Goal: Task Accomplishment & Management: Manage account settings

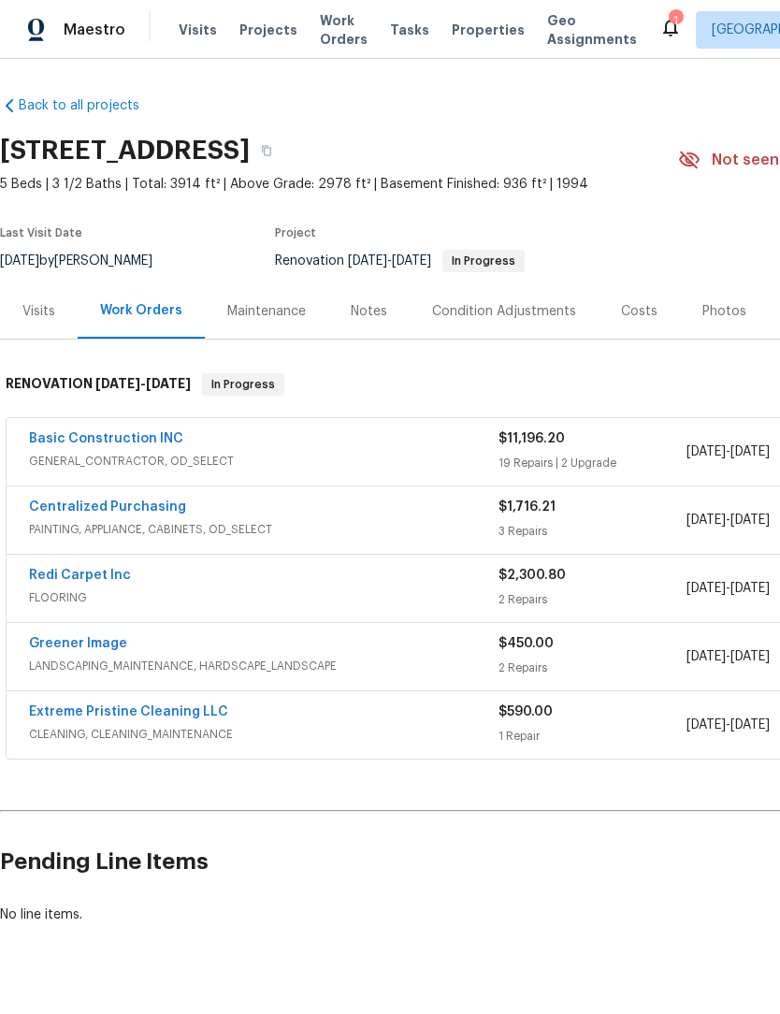
click at [713, 323] on div "Photos" at bounding box center [724, 311] width 89 height 55
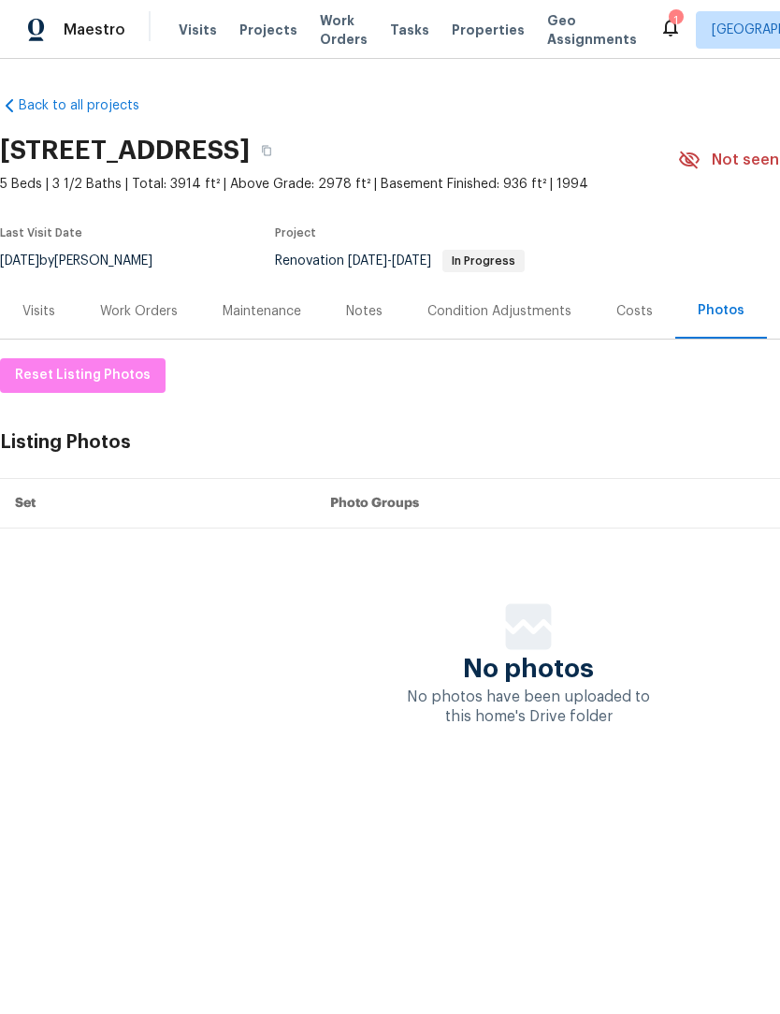
click at [147, 314] on div "Work Orders" at bounding box center [139, 311] width 78 height 19
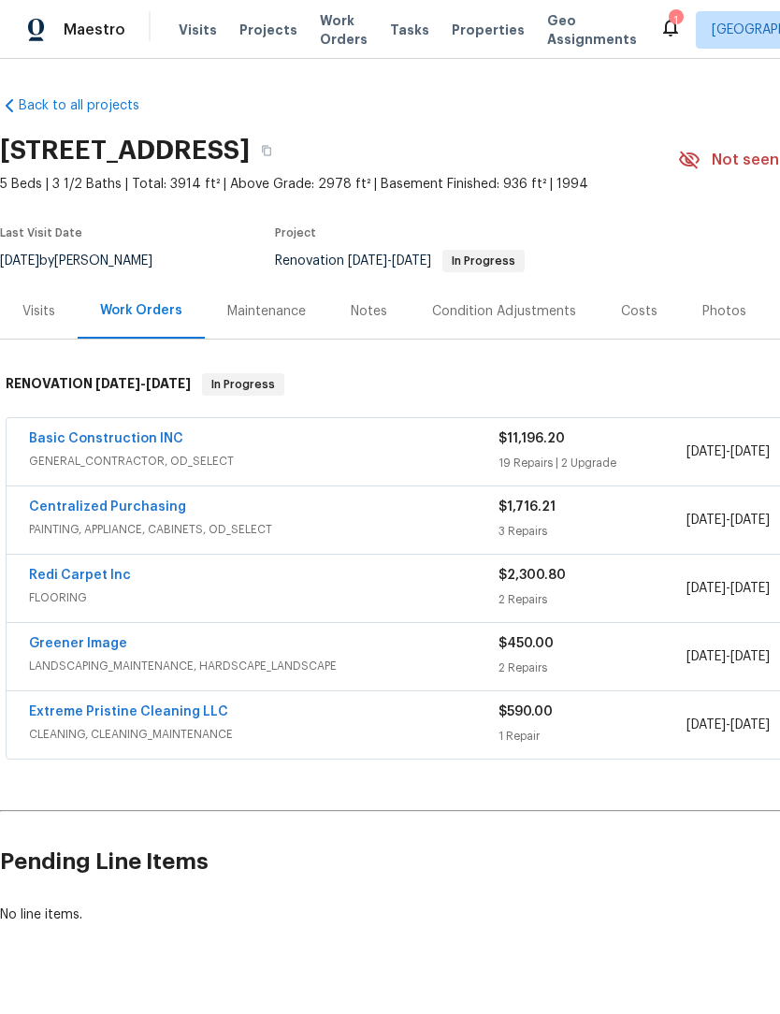
click at [134, 443] on link "Basic Construction INC" at bounding box center [106, 438] width 154 height 13
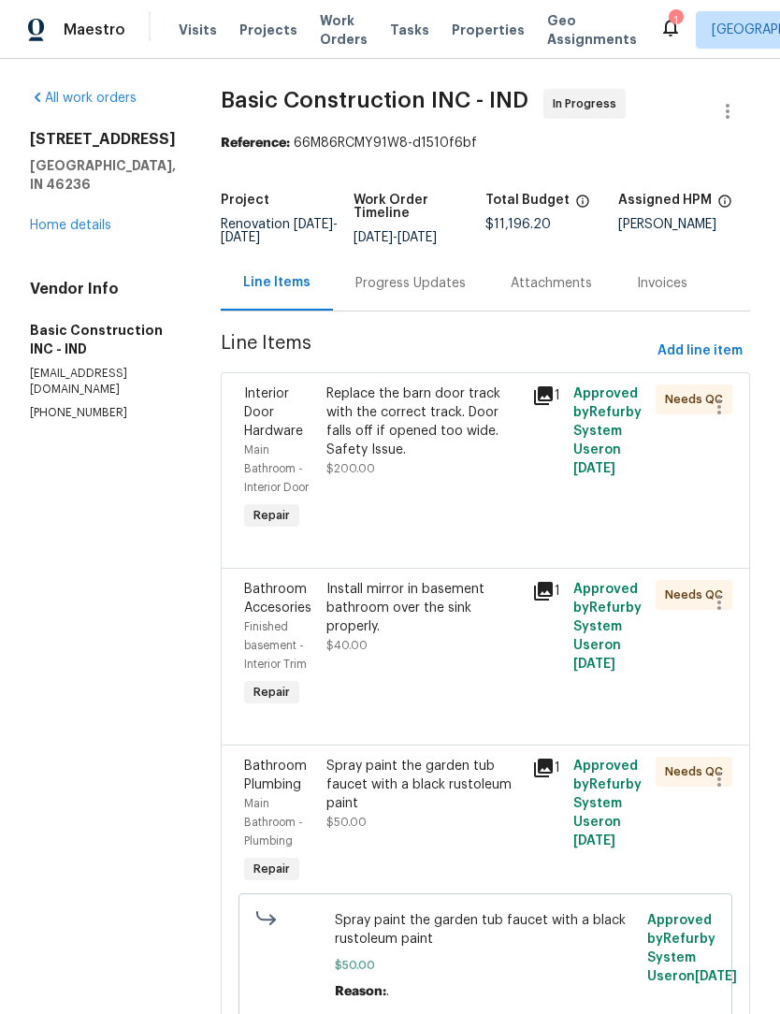
click at [417, 423] on div "Replace the barn door track with the correct track. Door falls off if opened to…" at bounding box center [424, 422] width 195 height 75
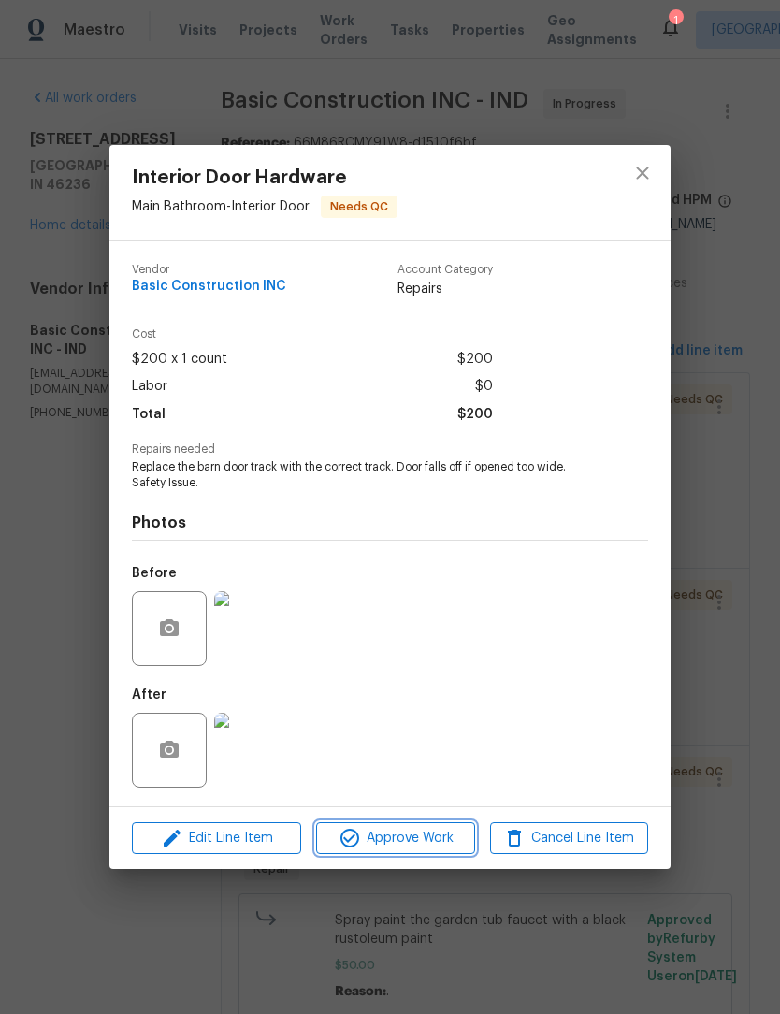
click at [423, 839] on span "Approve Work" at bounding box center [395, 838] width 147 height 23
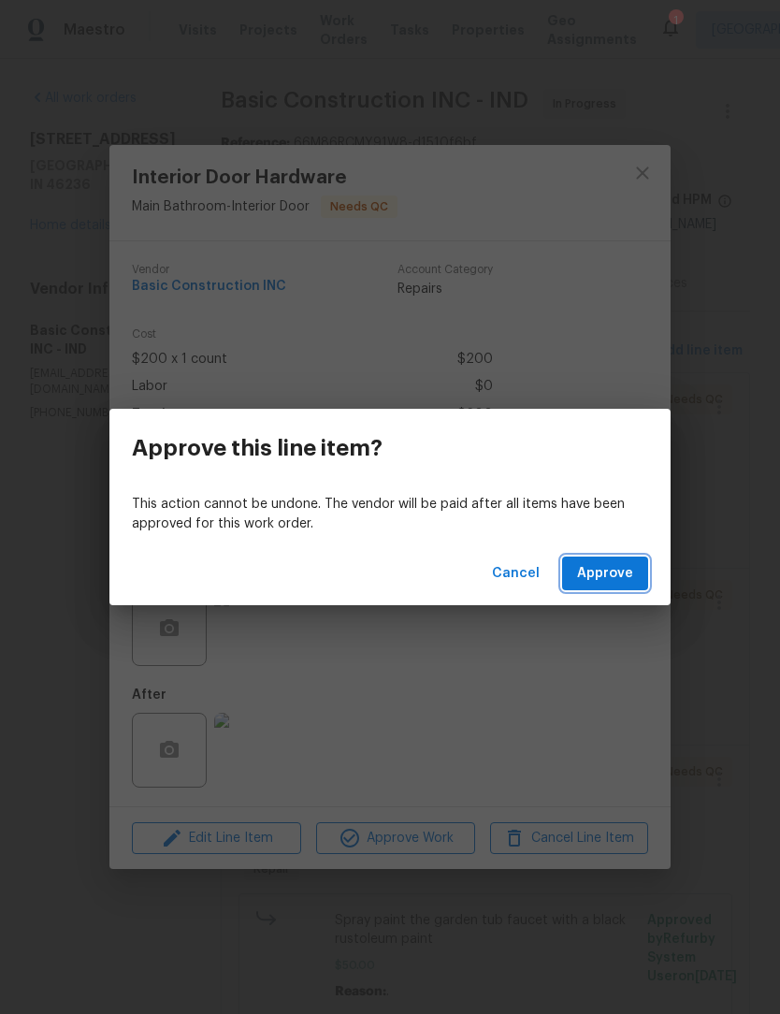
click at [628, 585] on button "Approve" at bounding box center [605, 574] width 86 height 35
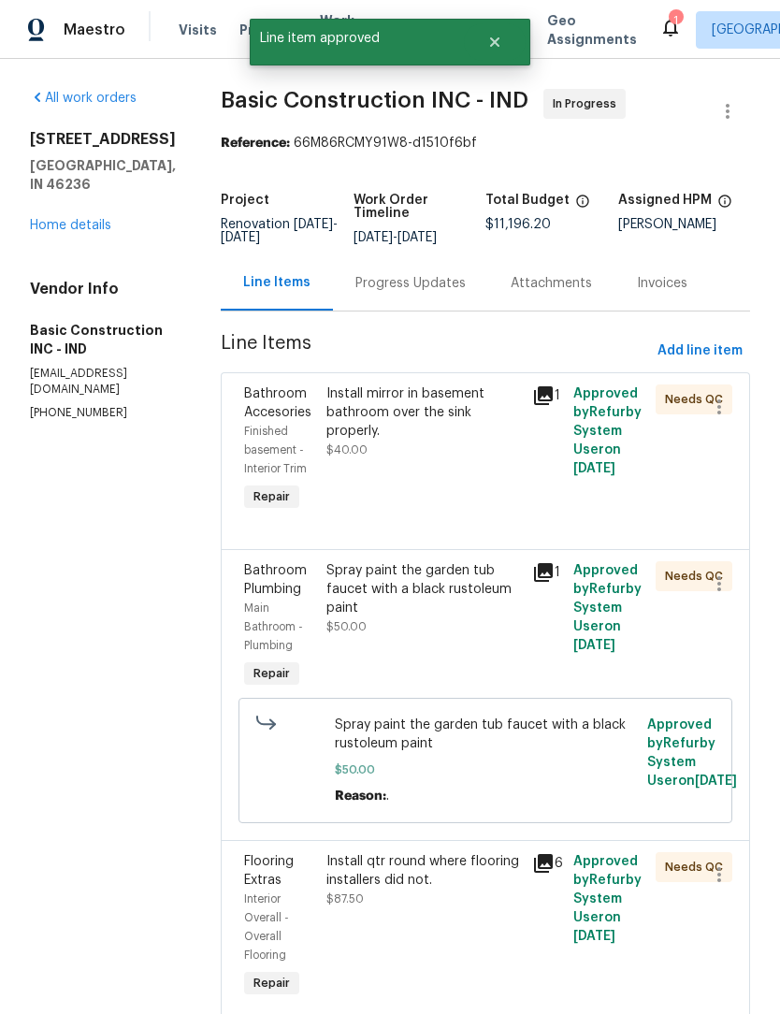
click at [401, 430] on div "Install mirror in basement bathroom over the sink properly. $40.00" at bounding box center [424, 422] width 195 height 75
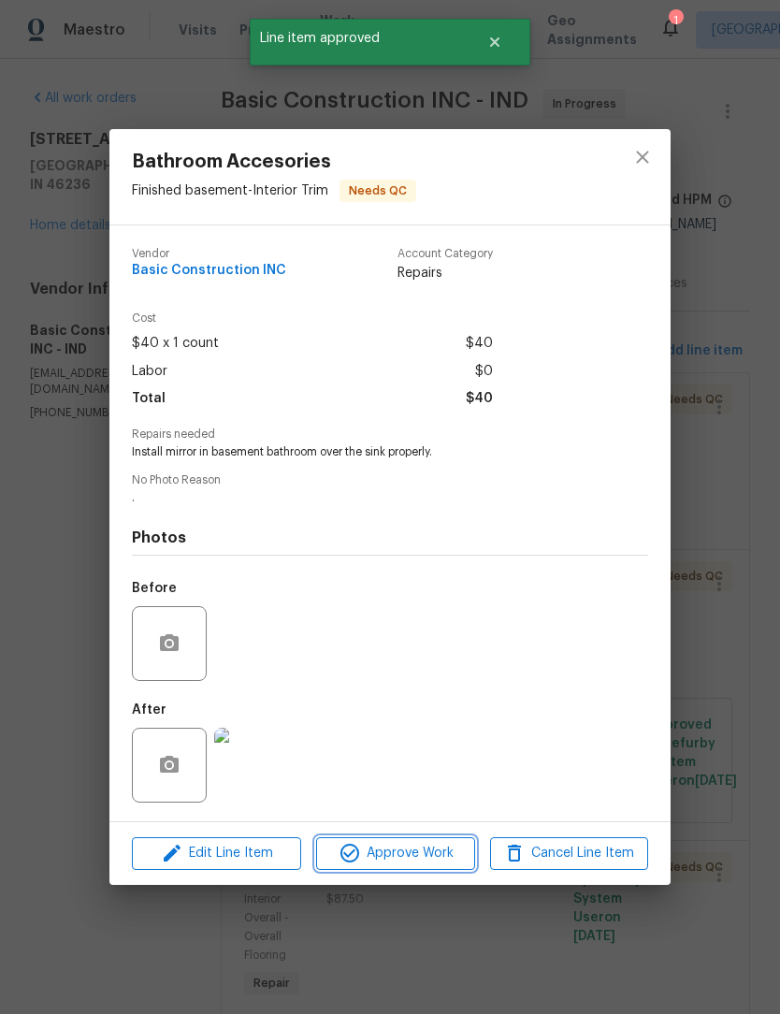
click at [415, 858] on span "Approve Work" at bounding box center [395, 853] width 147 height 23
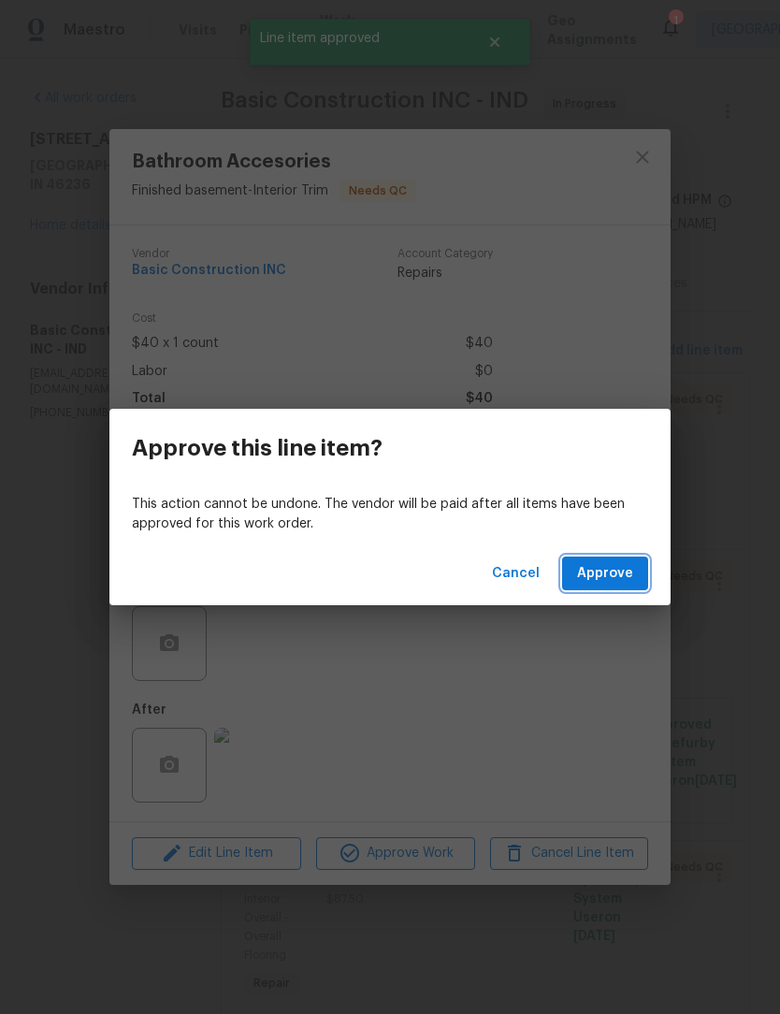
click at [632, 569] on span "Approve" at bounding box center [605, 573] width 56 height 23
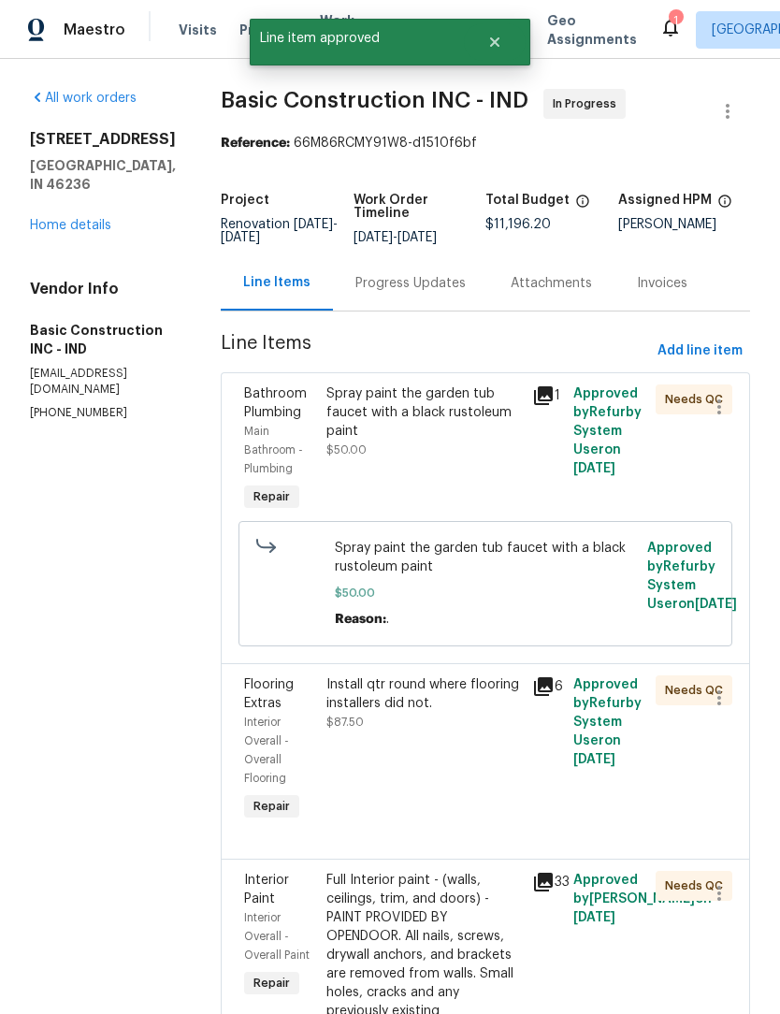
click at [410, 409] on div "Spray paint the garden tub faucet with a black rustoleum paint" at bounding box center [424, 413] width 195 height 56
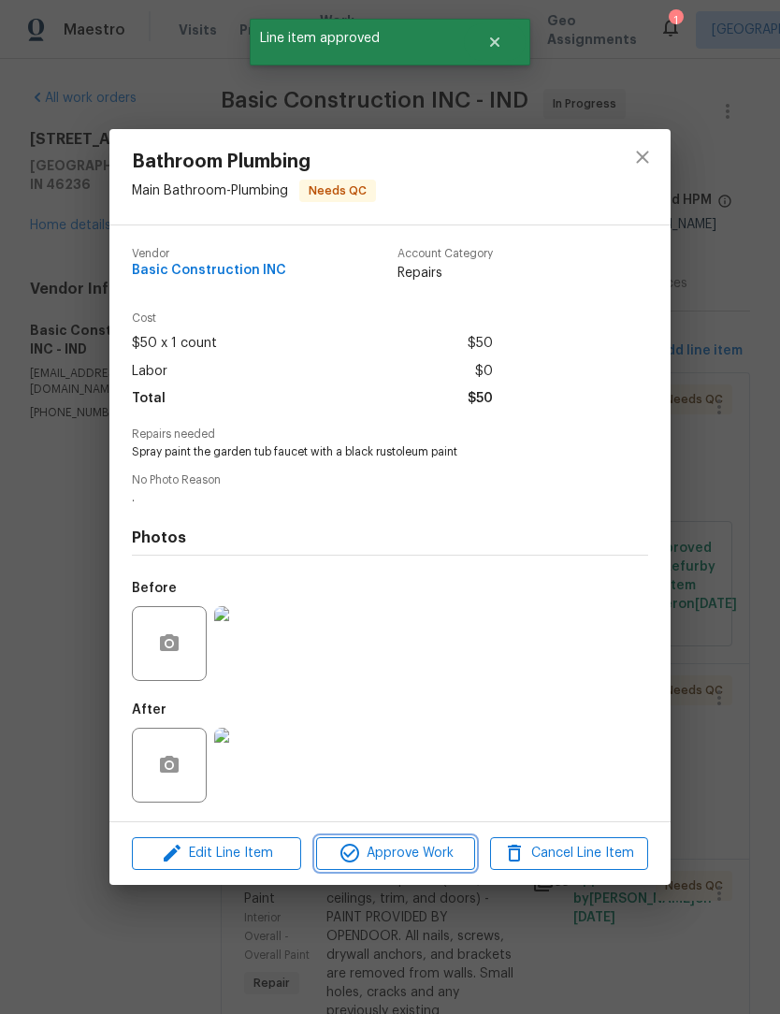
click at [412, 863] on span "Approve Work" at bounding box center [395, 853] width 147 height 23
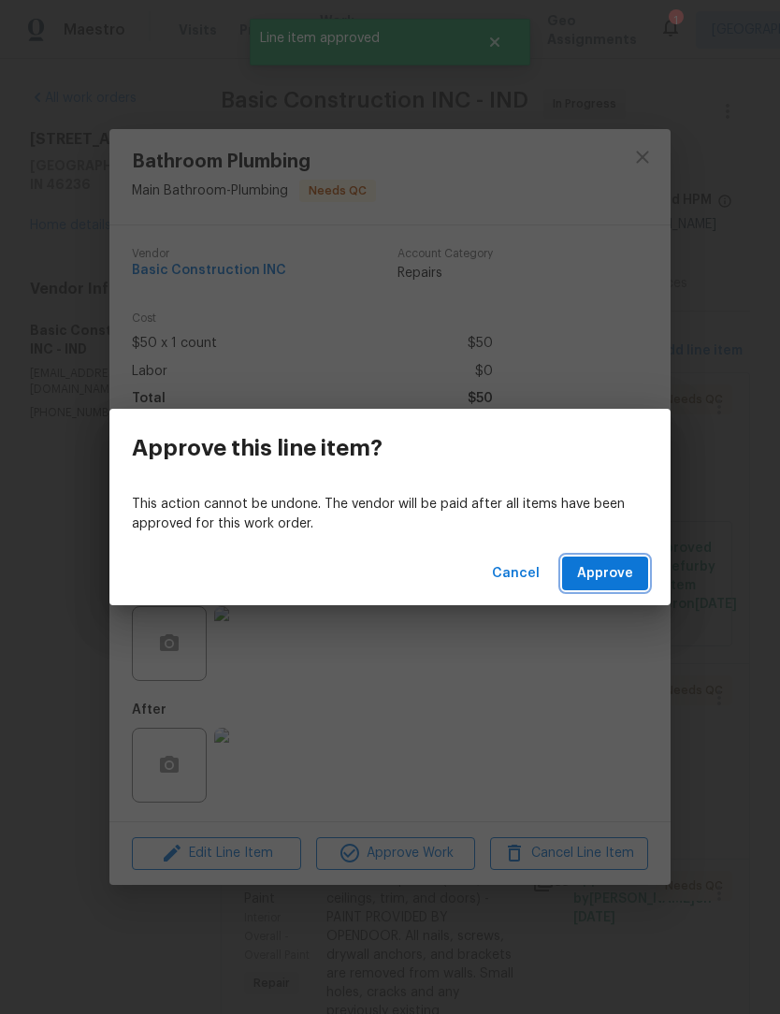
click at [625, 565] on span "Approve" at bounding box center [605, 573] width 56 height 23
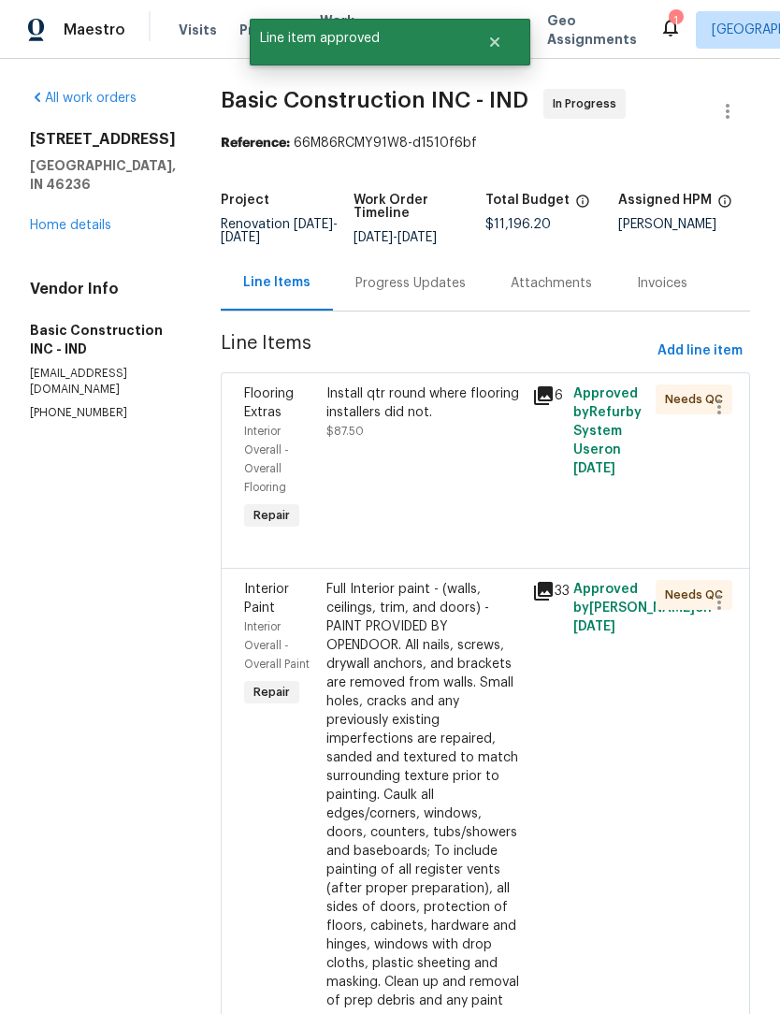
click at [388, 412] on div "Install qtr round where flooring installers did not." at bounding box center [424, 403] width 195 height 37
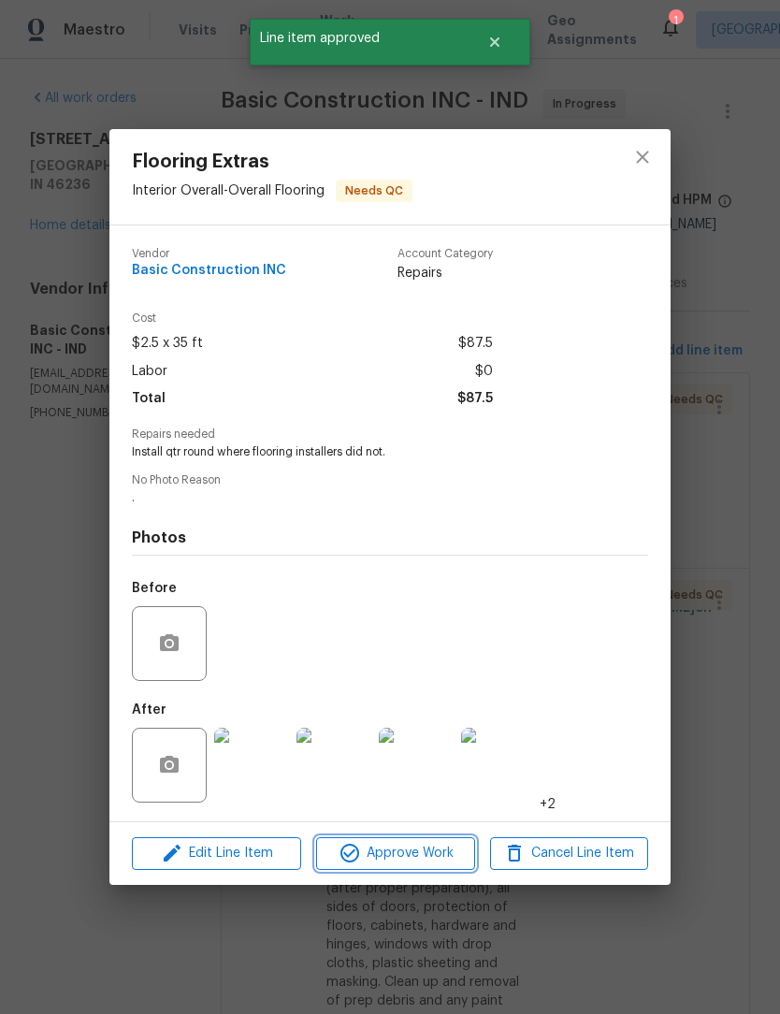
click at [416, 853] on span "Approve Work" at bounding box center [395, 853] width 147 height 23
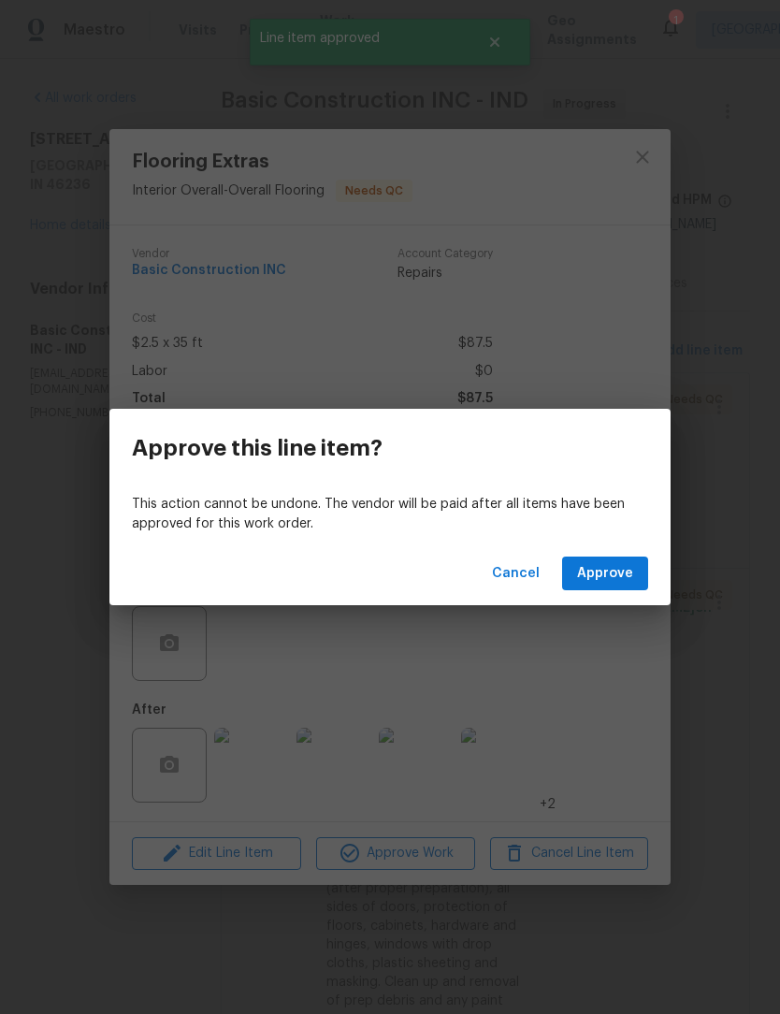
click at [620, 577] on span "Approve" at bounding box center [605, 573] width 56 height 23
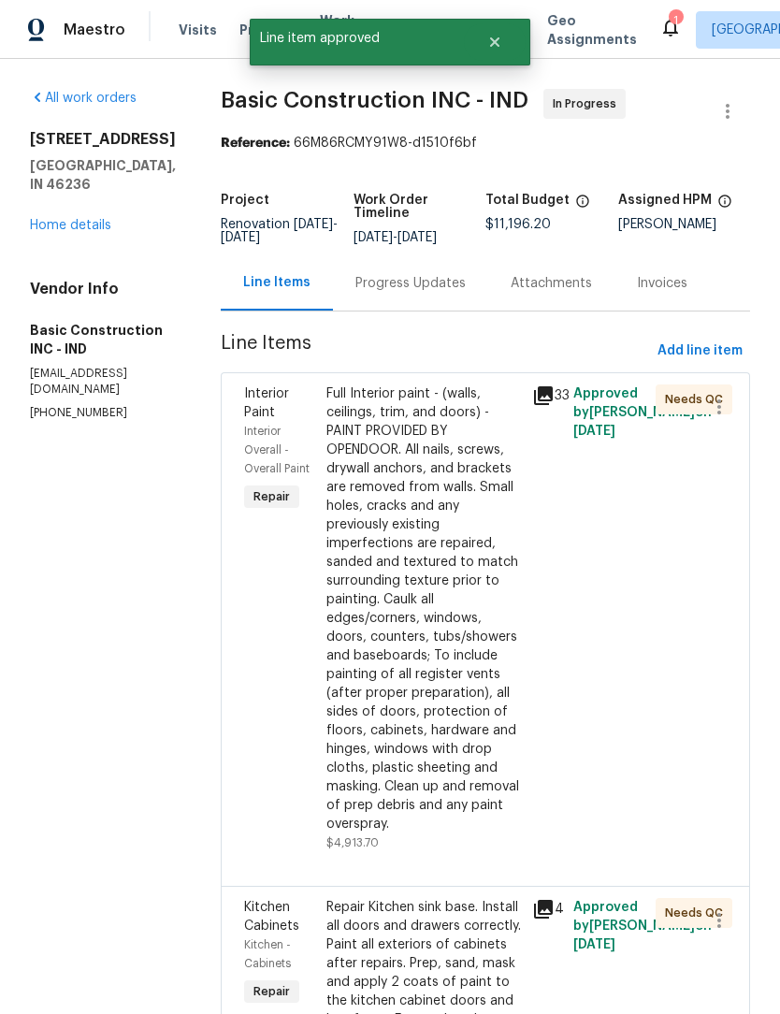
click at [382, 448] on div "Full Interior paint - (walls, ceilings, trim, and doors) - PAINT PROVIDED BY OP…" at bounding box center [424, 609] width 195 height 449
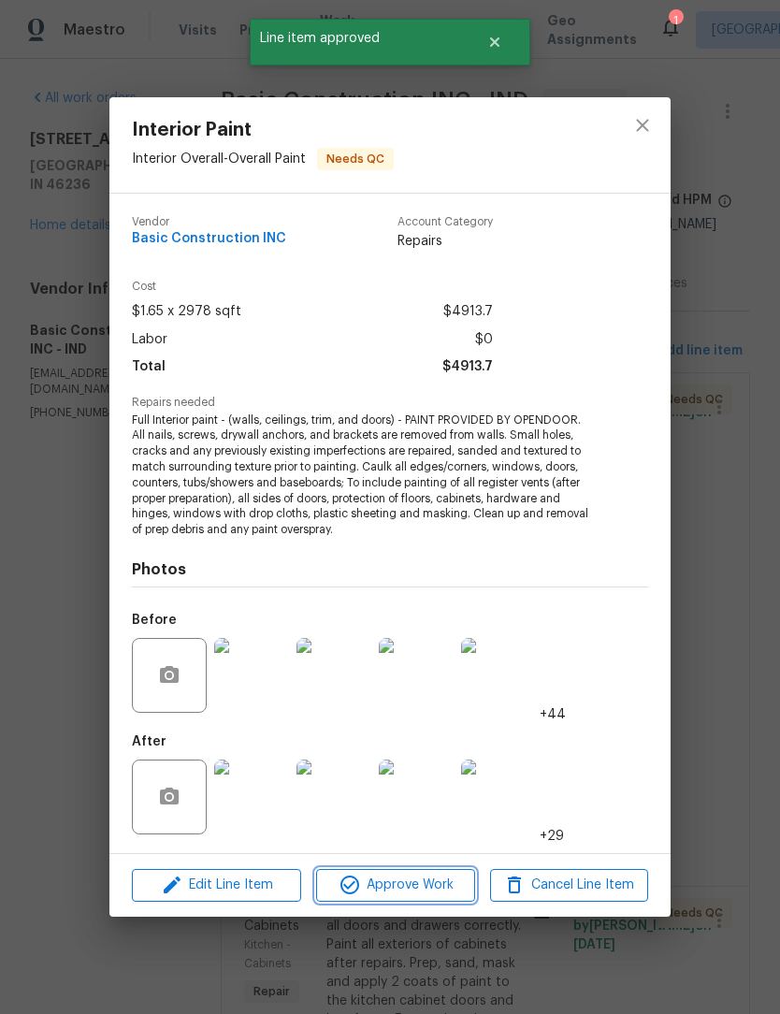
click at [405, 890] on span "Approve Work" at bounding box center [395, 885] width 147 height 23
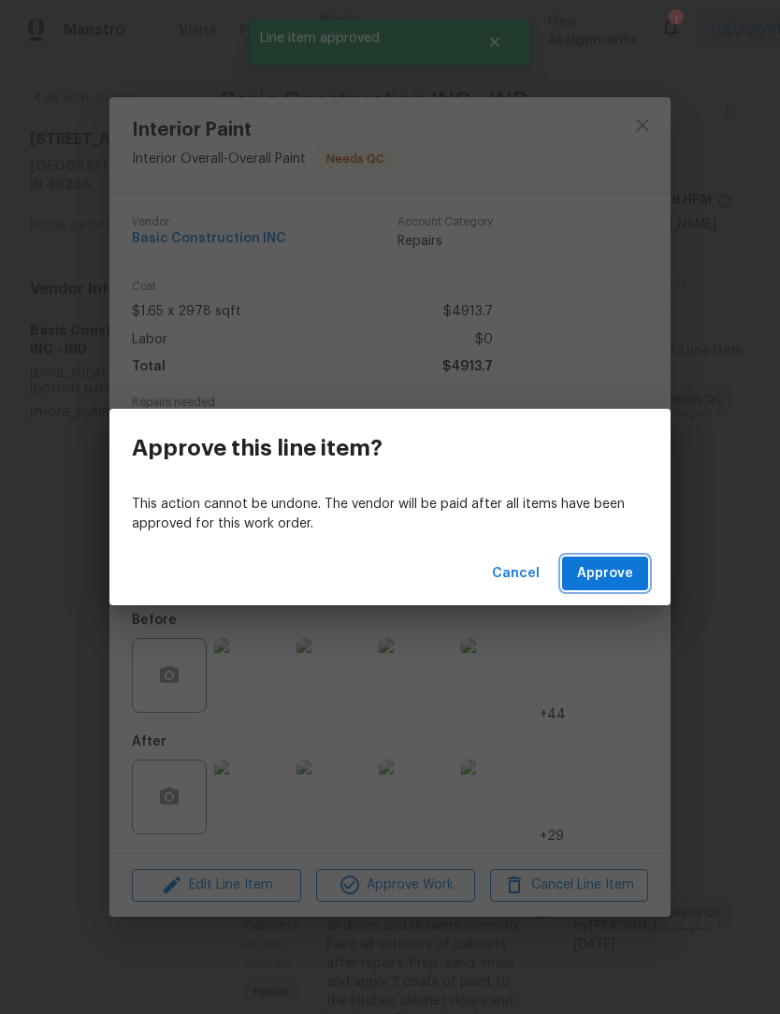
click at [632, 566] on span "Approve" at bounding box center [605, 573] width 56 height 23
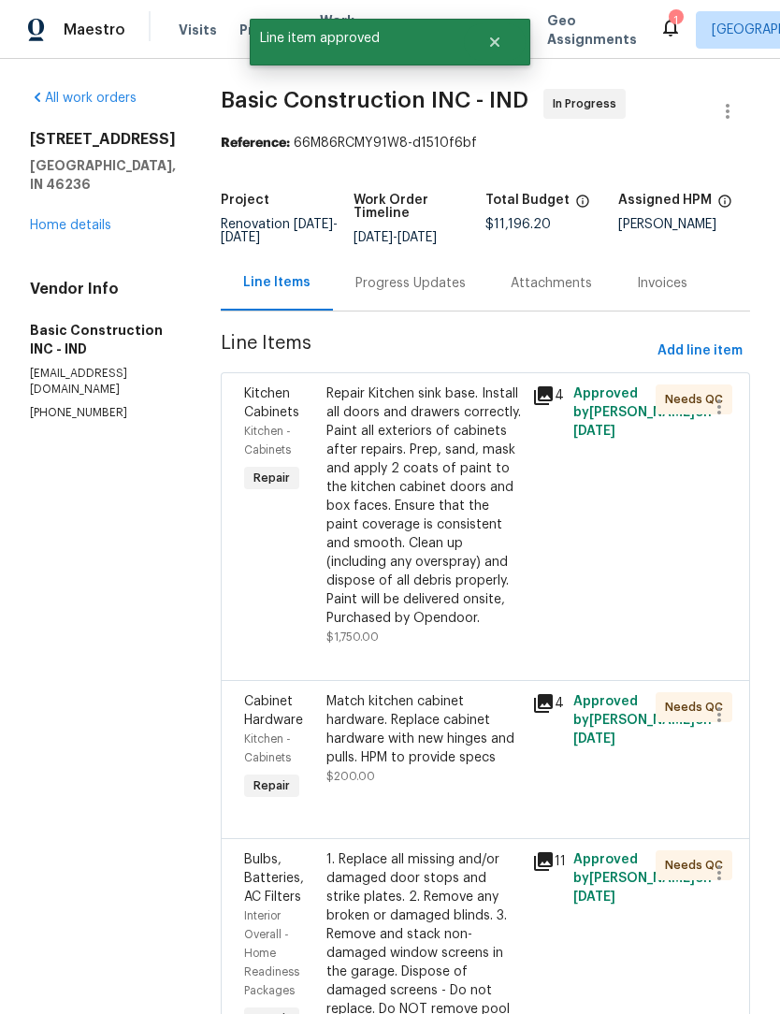
click at [400, 459] on div "Repair Kitchen sink base. Install all doors and drawers correctly. Paint all ex…" at bounding box center [424, 506] width 195 height 243
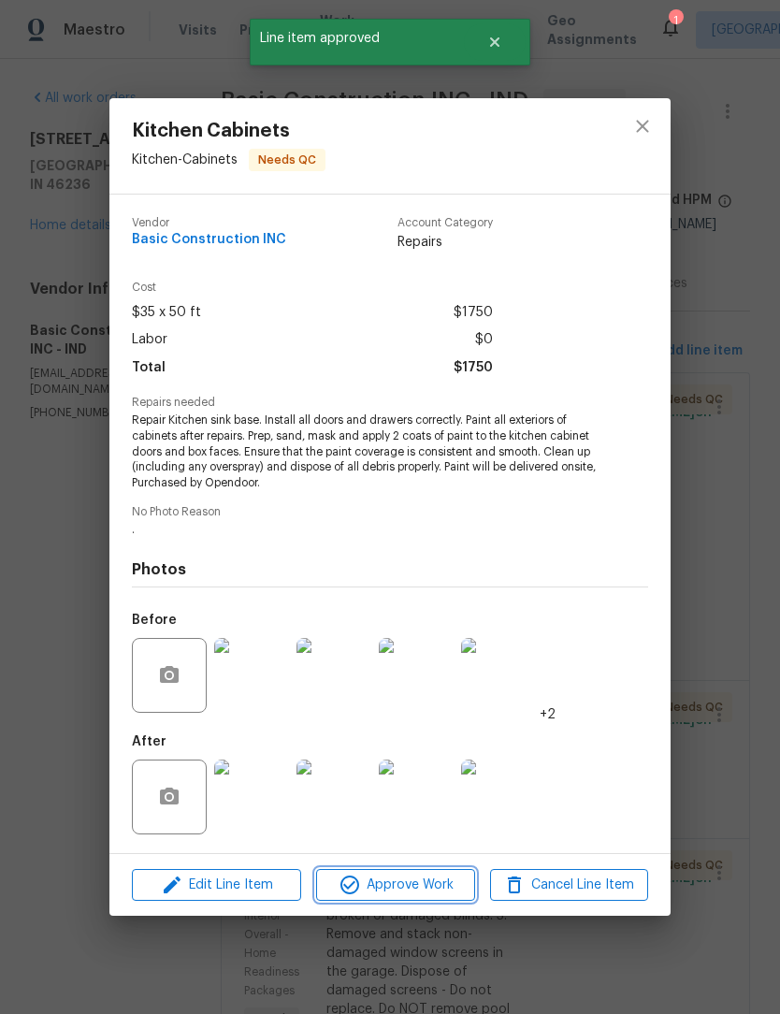
click at [395, 889] on span "Approve Work" at bounding box center [395, 885] width 147 height 23
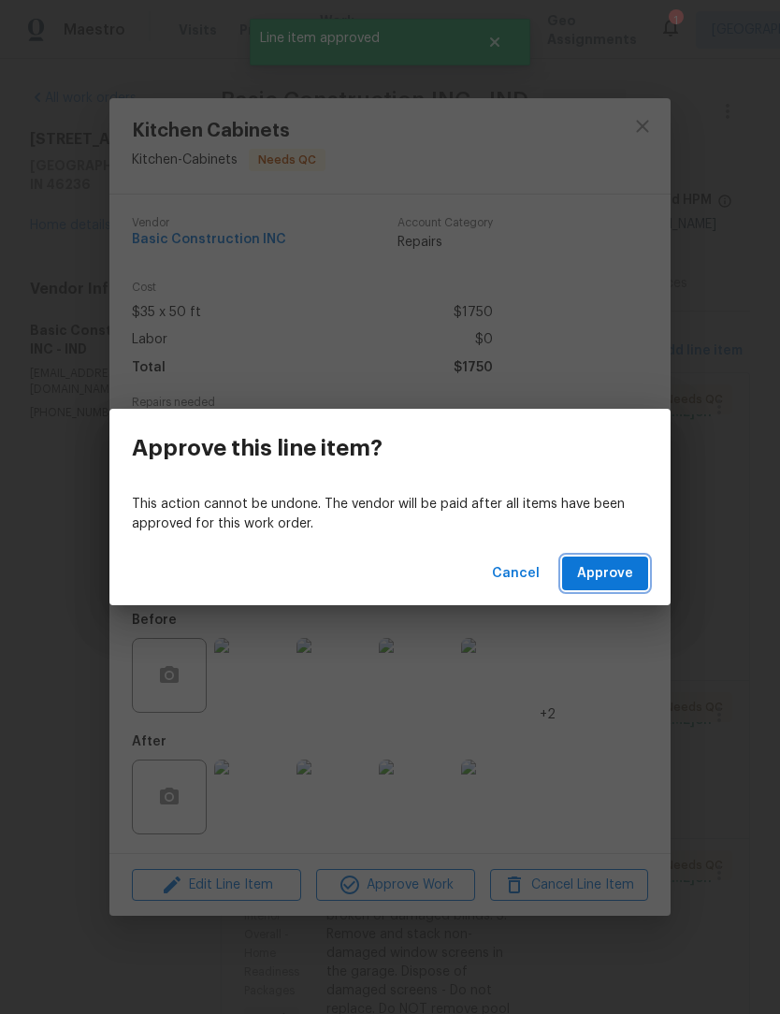
click at [627, 570] on span "Approve" at bounding box center [605, 573] width 56 height 23
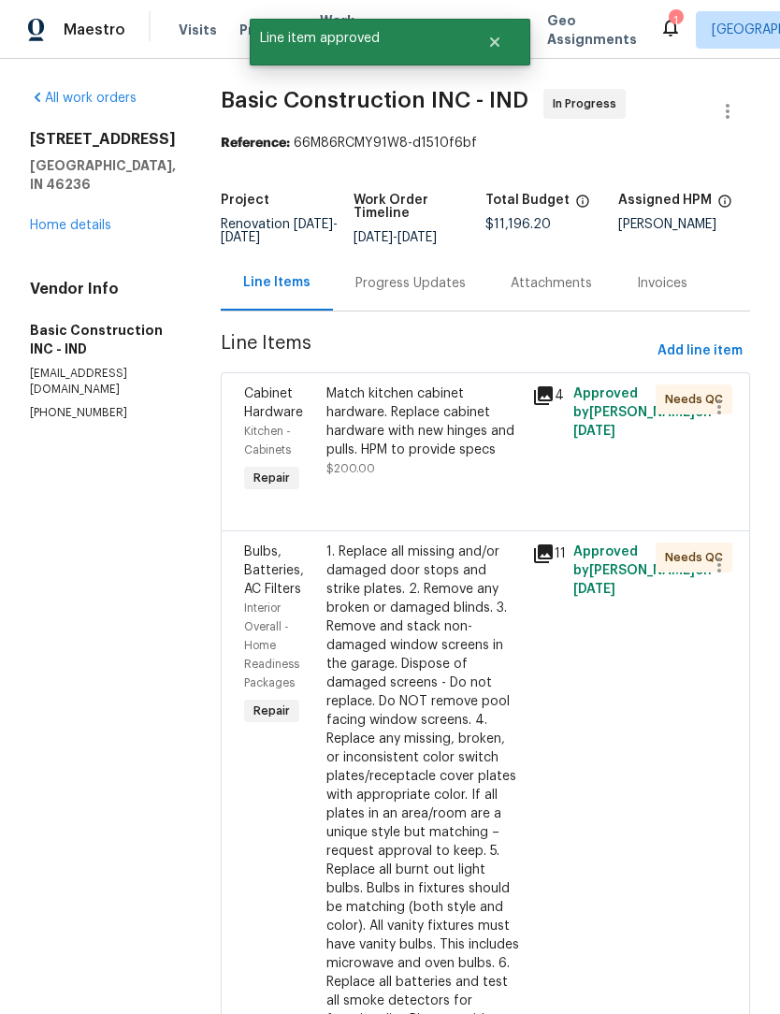
click at [401, 430] on div "Match kitchen cabinet hardware. Replace cabinet hardware with new hinges and pu…" at bounding box center [424, 422] width 195 height 75
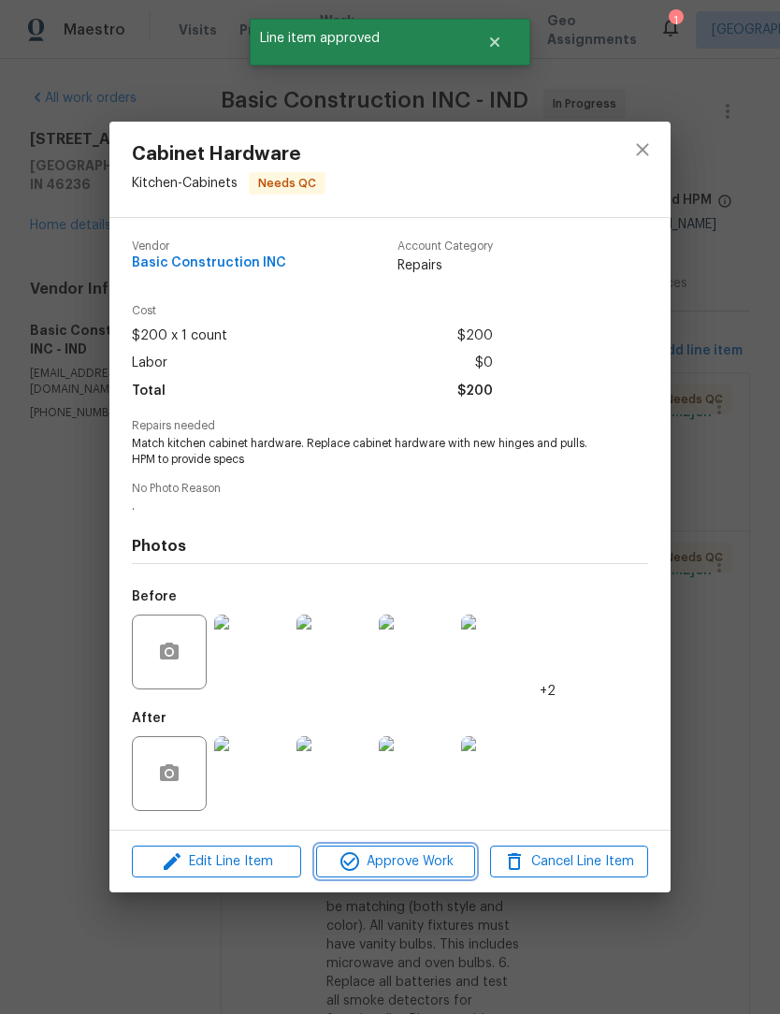
click at [405, 864] on span "Approve Work" at bounding box center [395, 862] width 147 height 23
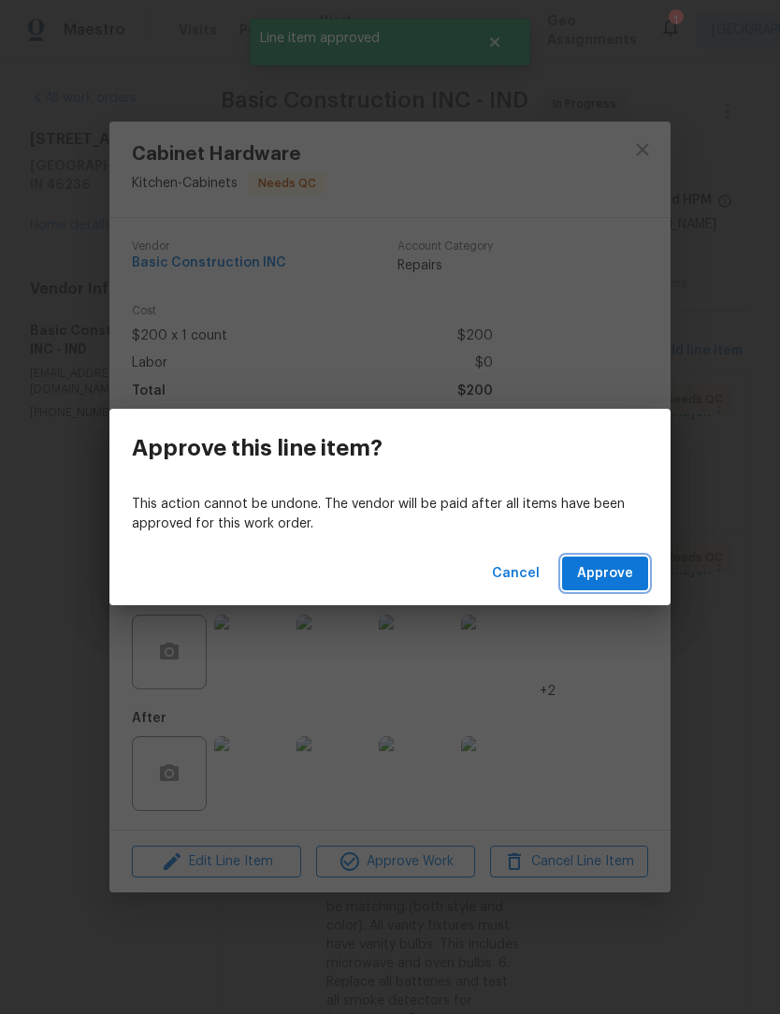
click at [629, 571] on span "Approve" at bounding box center [605, 573] width 56 height 23
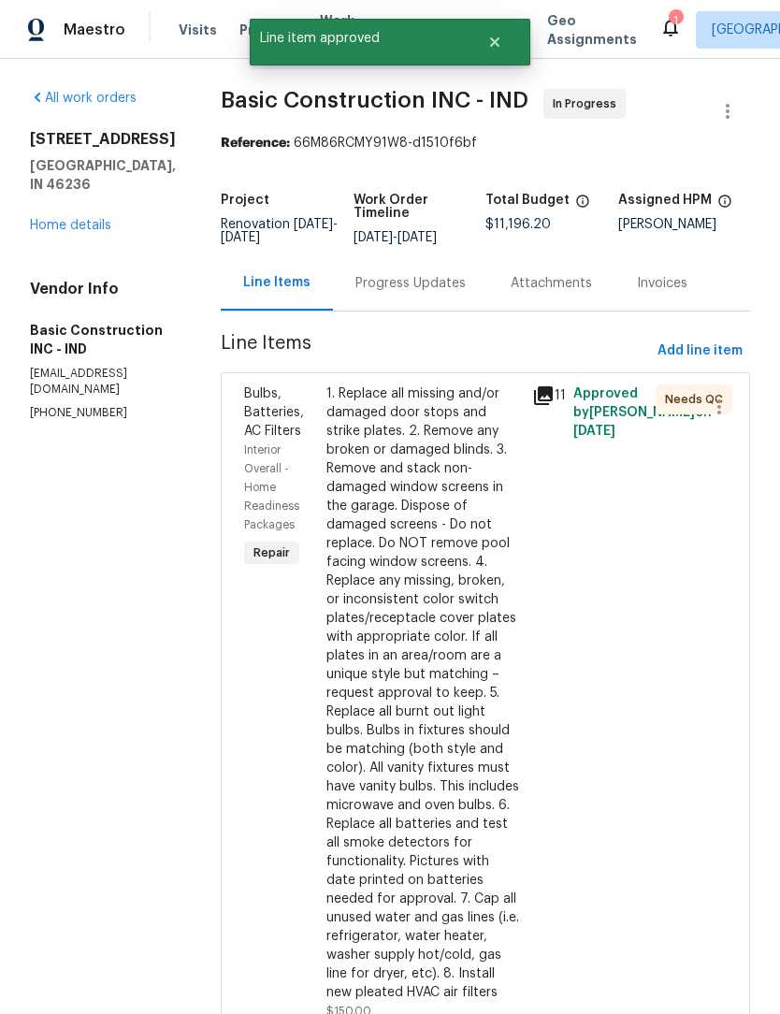
click at [399, 444] on div "1. Replace all missing and/or damaged door stops and strike plates. 2. Remove a…" at bounding box center [424, 694] width 195 height 618
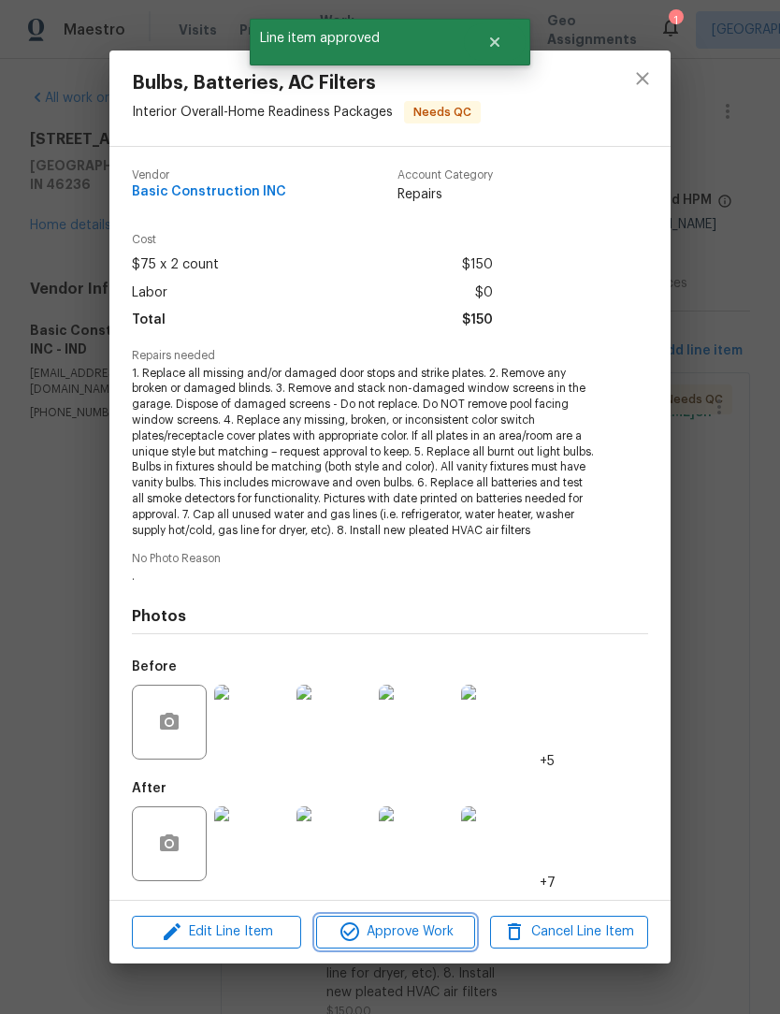
click at [419, 931] on span "Approve Work" at bounding box center [395, 932] width 147 height 23
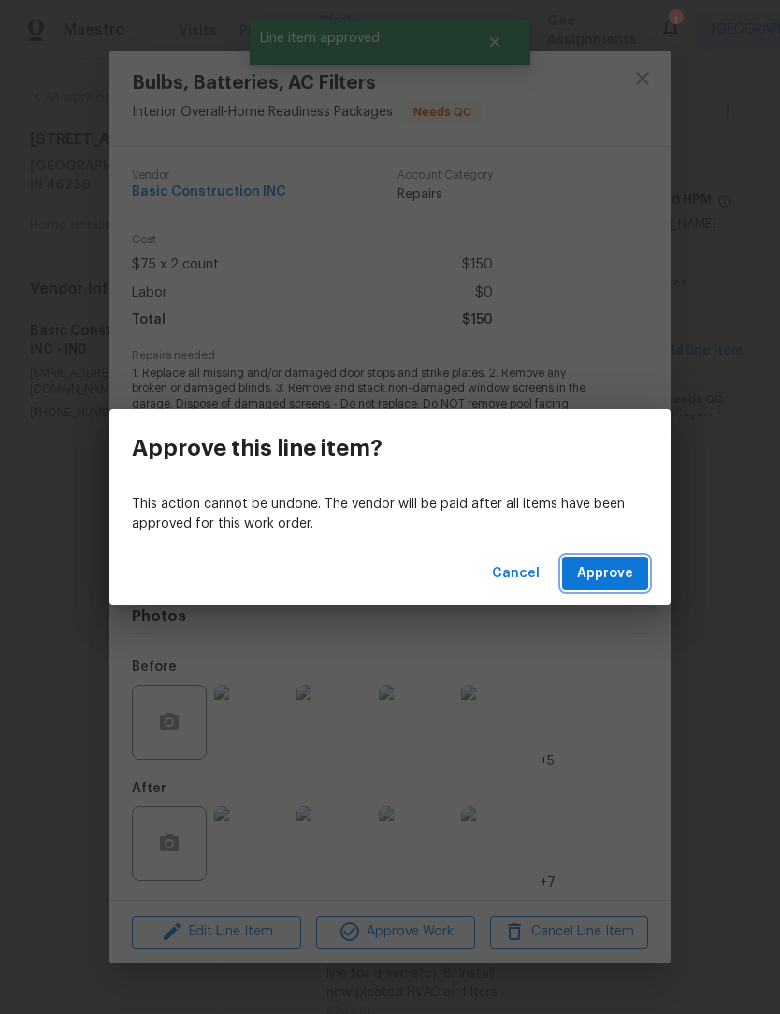
click at [635, 576] on button "Approve" at bounding box center [605, 574] width 86 height 35
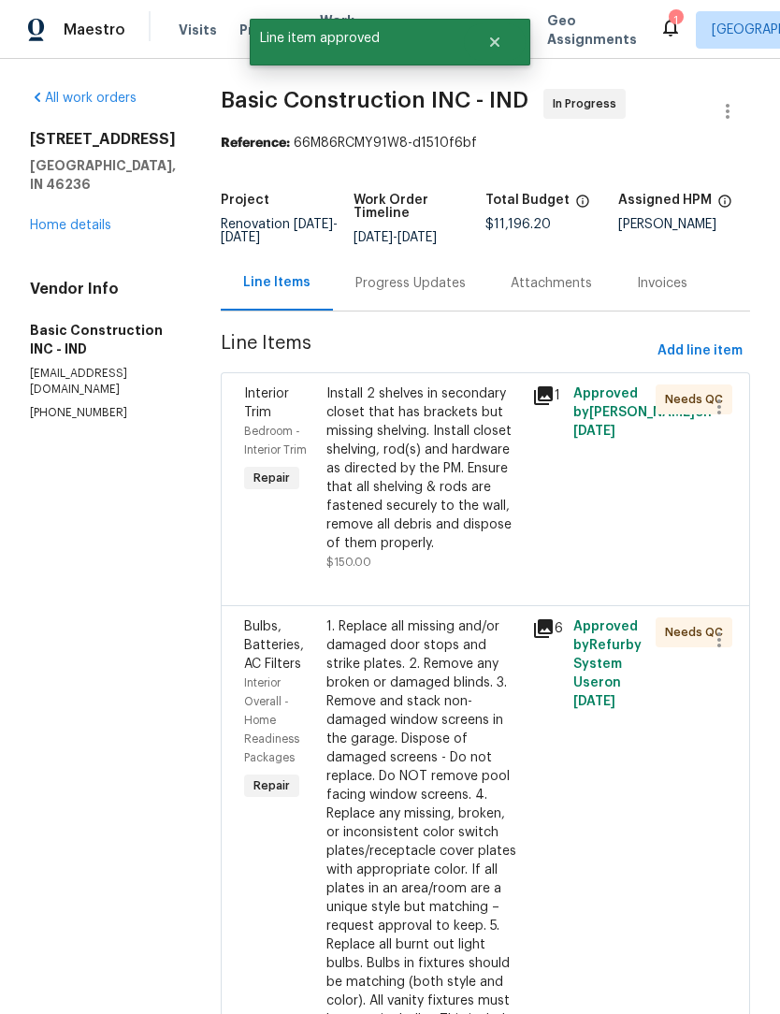
click at [383, 478] on div "Install 2 shelves in secondary closet that has brackets but missing shelving. I…" at bounding box center [424, 469] width 195 height 168
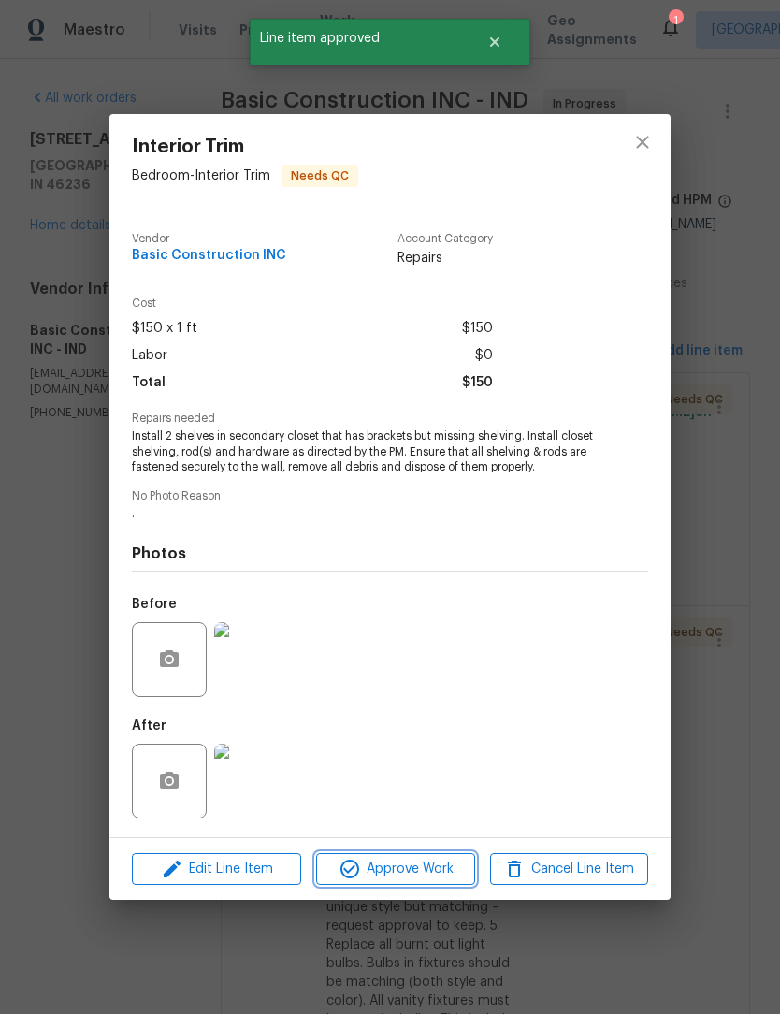
click at [407, 881] on span "Approve Work" at bounding box center [395, 869] width 147 height 23
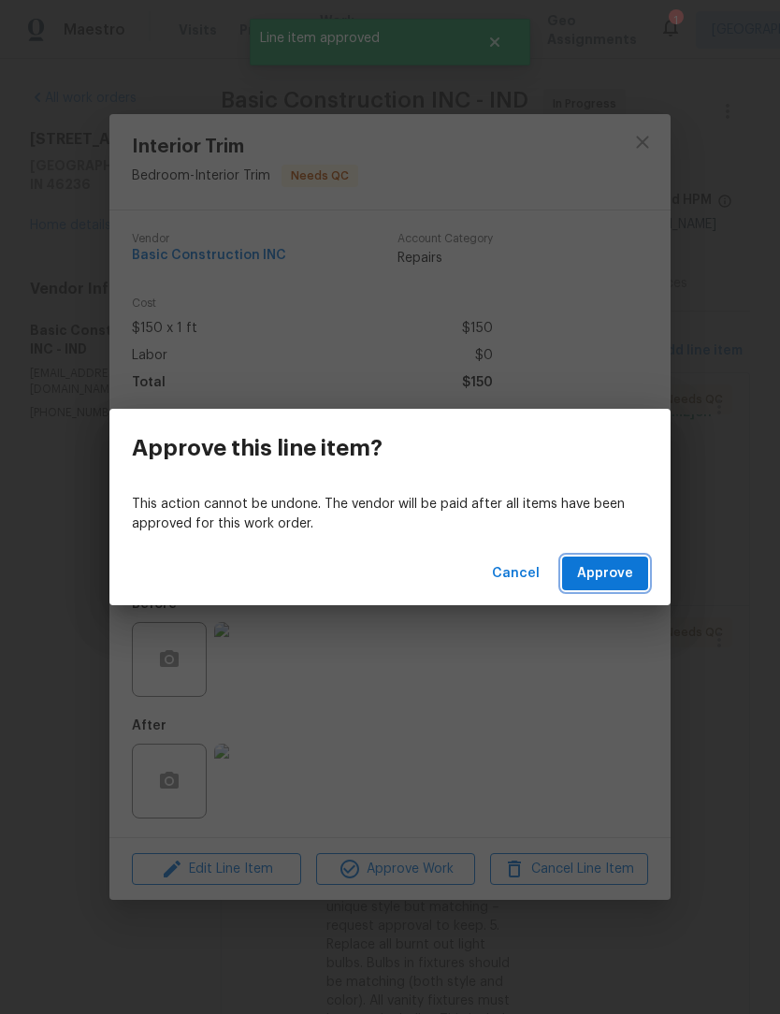
click at [642, 575] on button "Approve" at bounding box center [605, 574] width 86 height 35
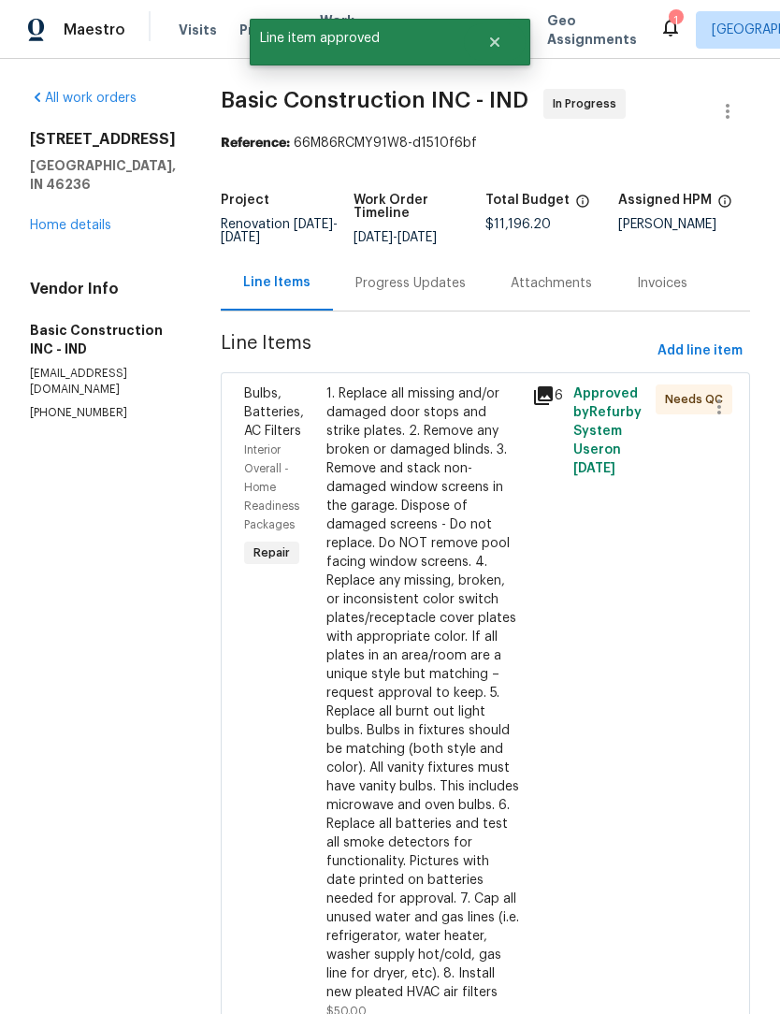
click at [405, 489] on div "1. Replace all missing and/or damaged door stops and strike plates. 2. Remove a…" at bounding box center [424, 694] width 195 height 618
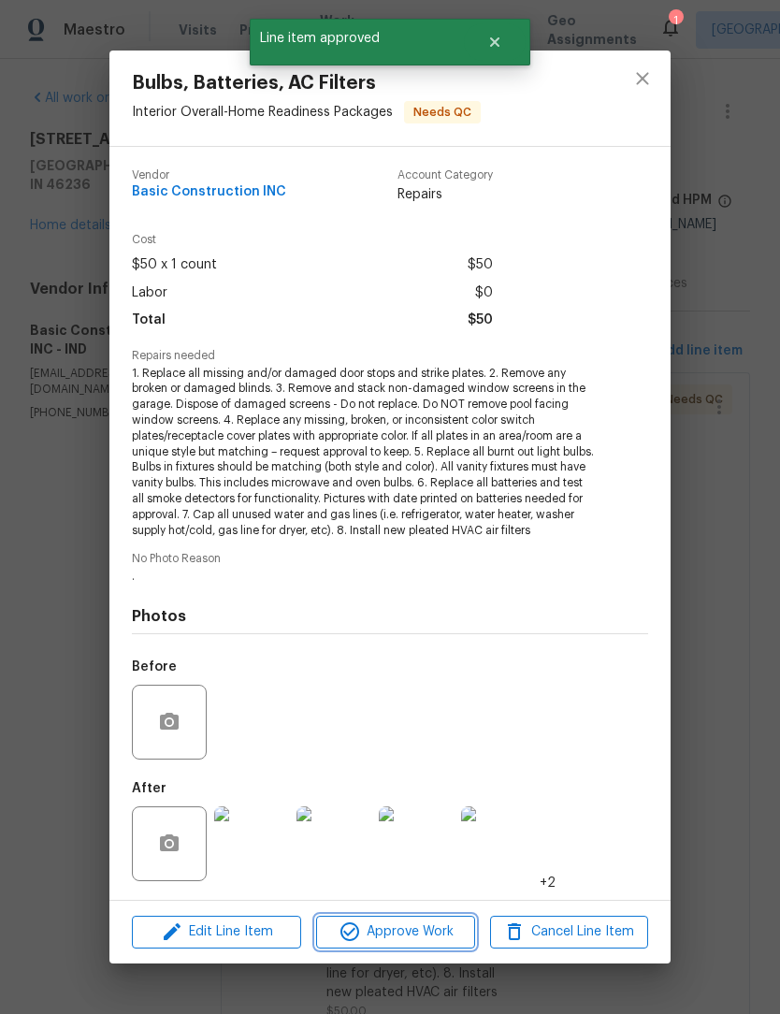
click at [412, 931] on span "Approve Work" at bounding box center [395, 932] width 147 height 23
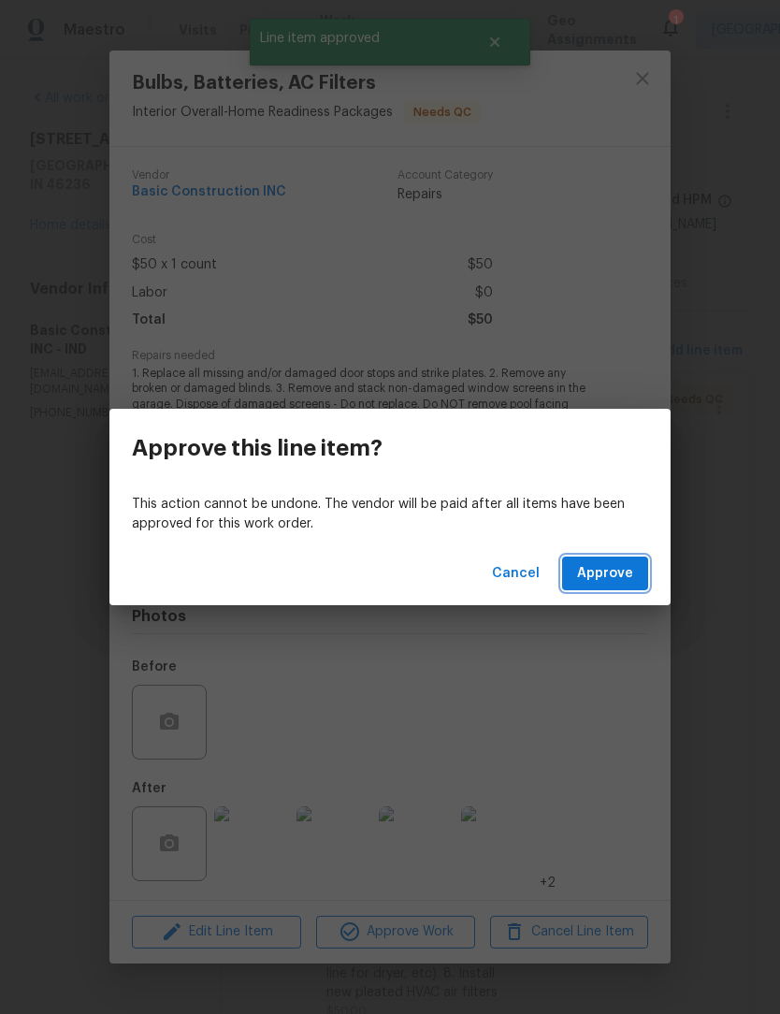
click at [630, 578] on span "Approve" at bounding box center [605, 573] width 56 height 23
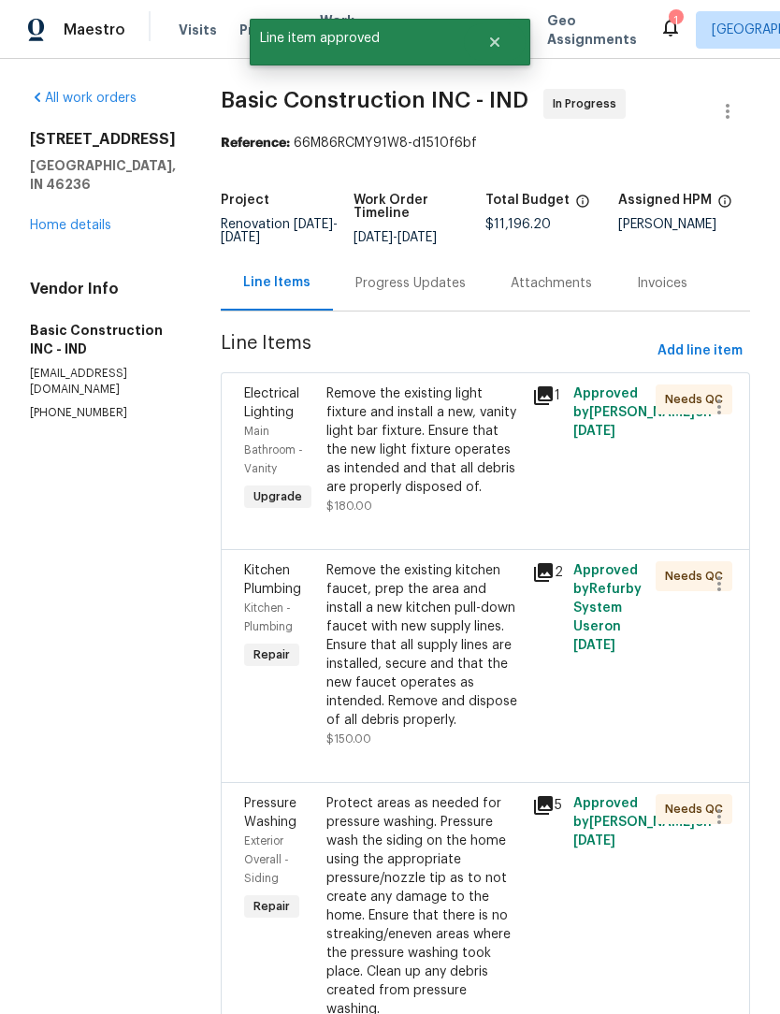
click at [382, 441] on div "Remove the existing light fixture and install a new, vanity light bar fixture. …" at bounding box center [424, 441] width 195 height 112
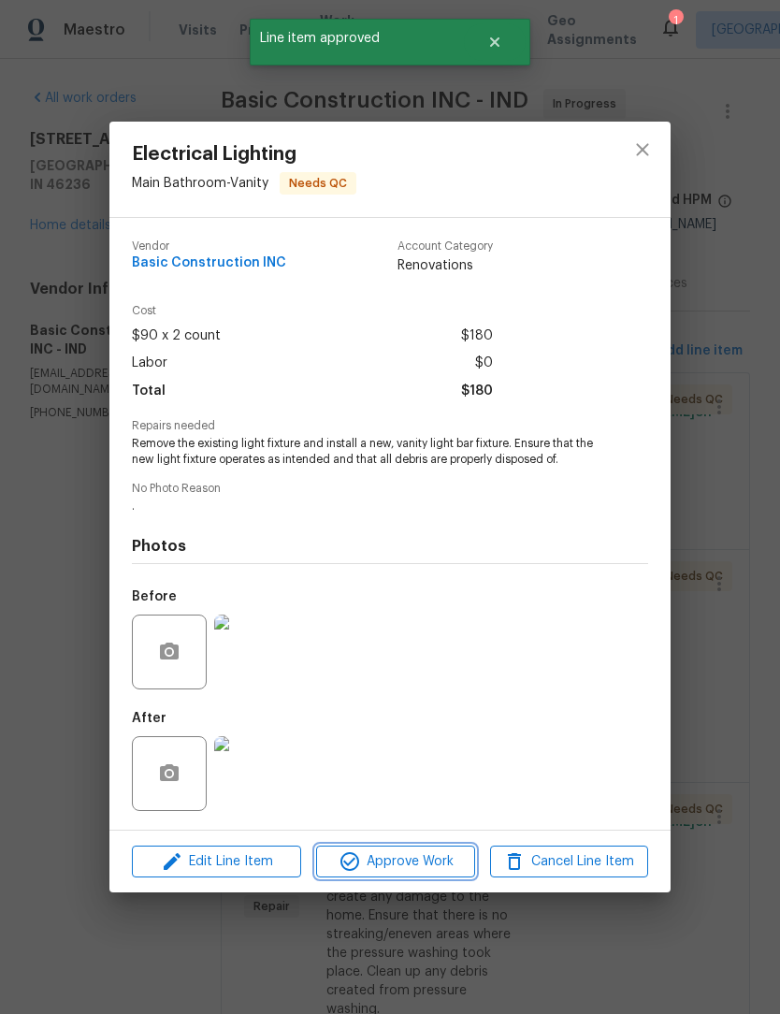
click at [406, 877] on button "Approve Work" at bounding box center [395, 862] width 158 height 33
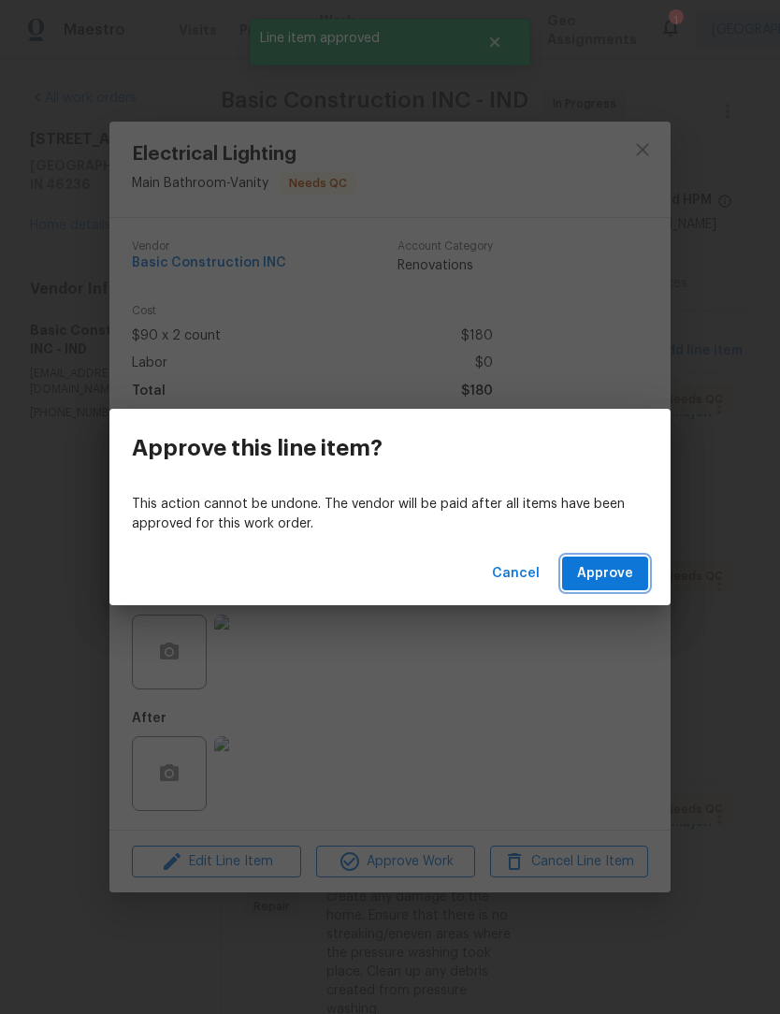
click at [641, 571] on button "Approve" at bounding box center [605, 574] width 86 height 35
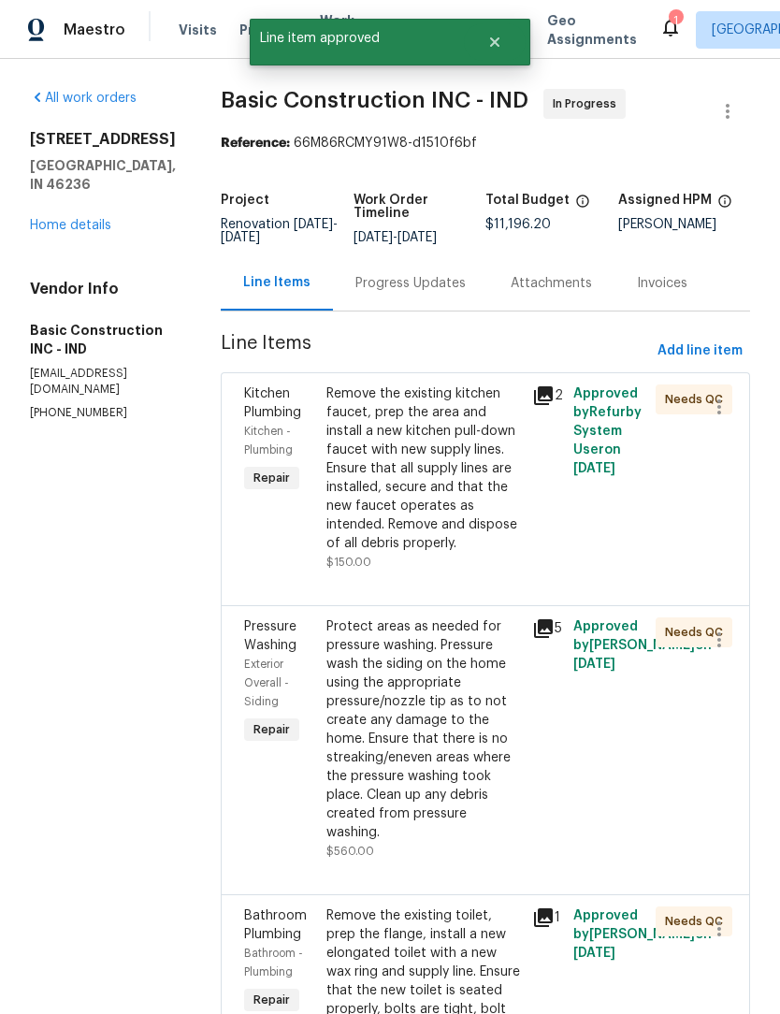
click at [411, 478] on div "Remove the existing kitchen faucet, prep the area and install a new kitchen pul…" at bounding box center [424, 469] width 195 height 168
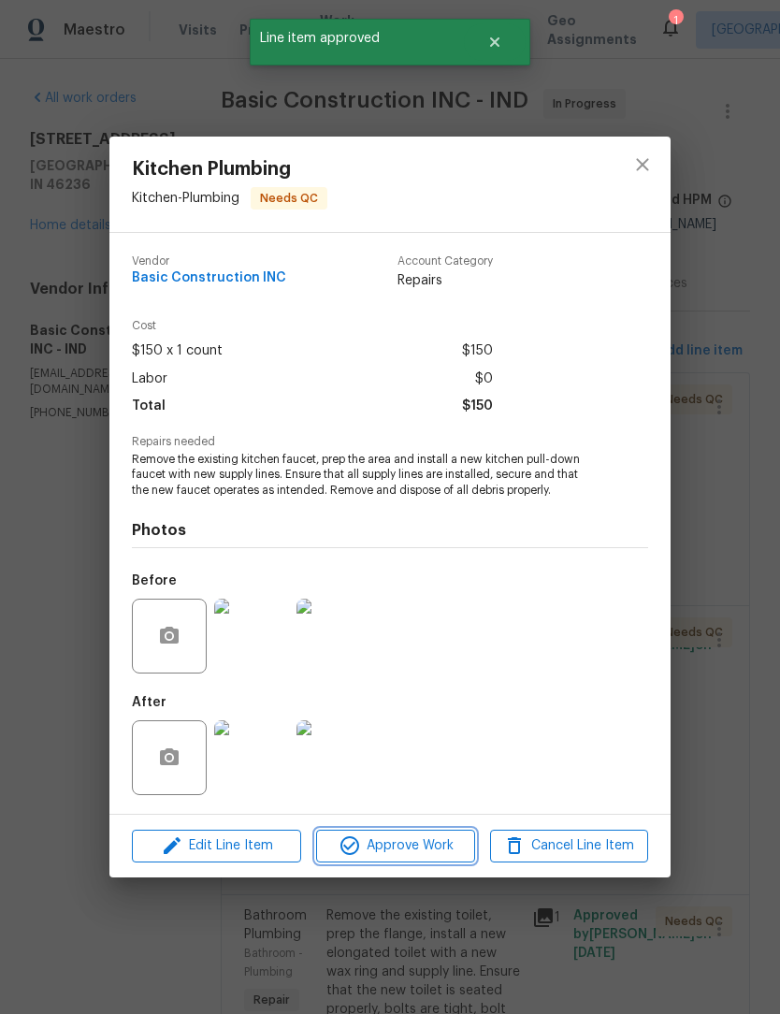
click at [436, 853] on span "Approve Work" at bounding box center [395, 846] width 147 height 23
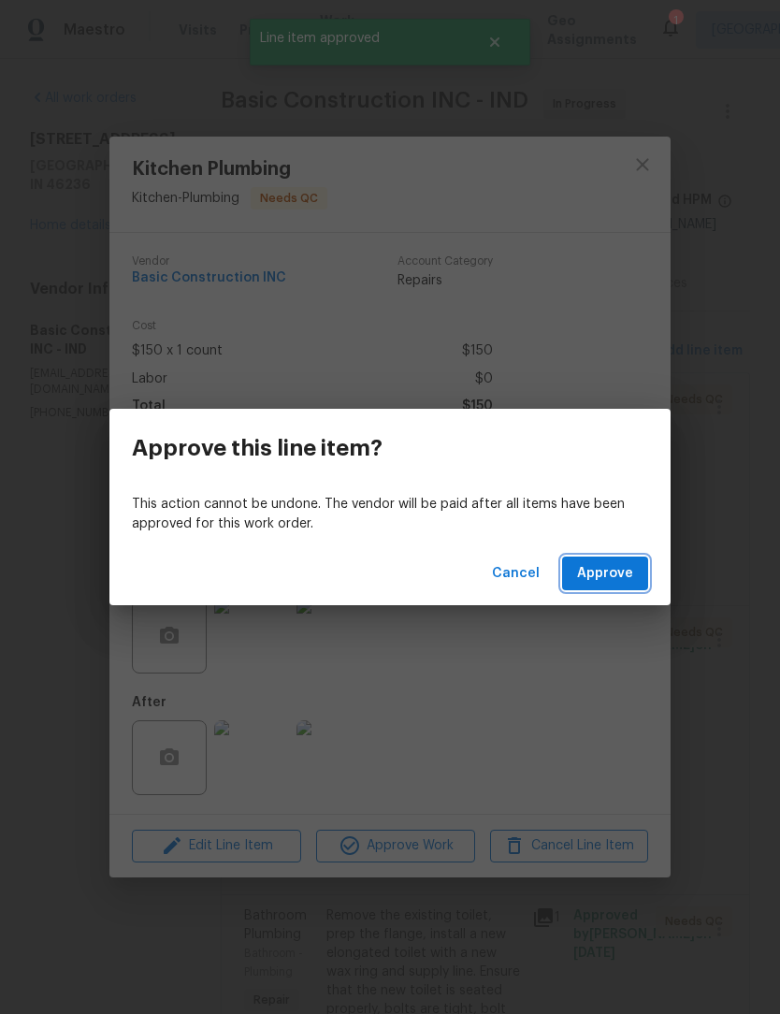
click at [636, 562] on button "Approve" at bounding box center [605, 574] width 86 height 35
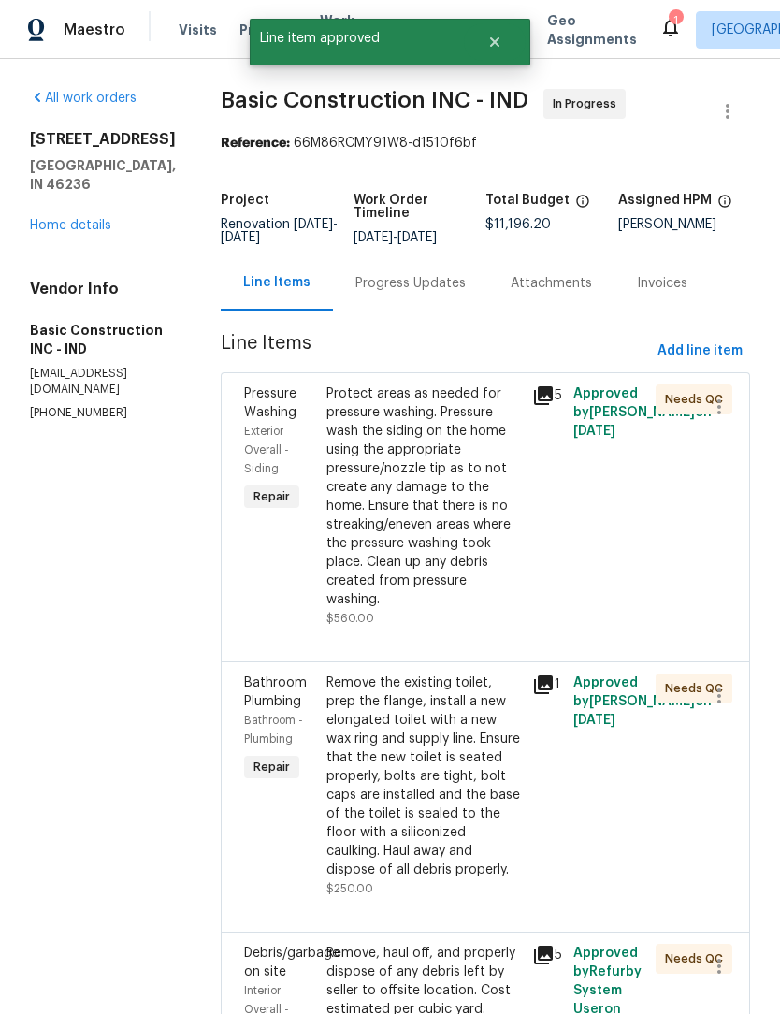
click at [388, 484] on div "Protect areas as needed for pressure washing. Pressure wash the siding on the h…" at bounding box center [424, 497] width 195 height 225
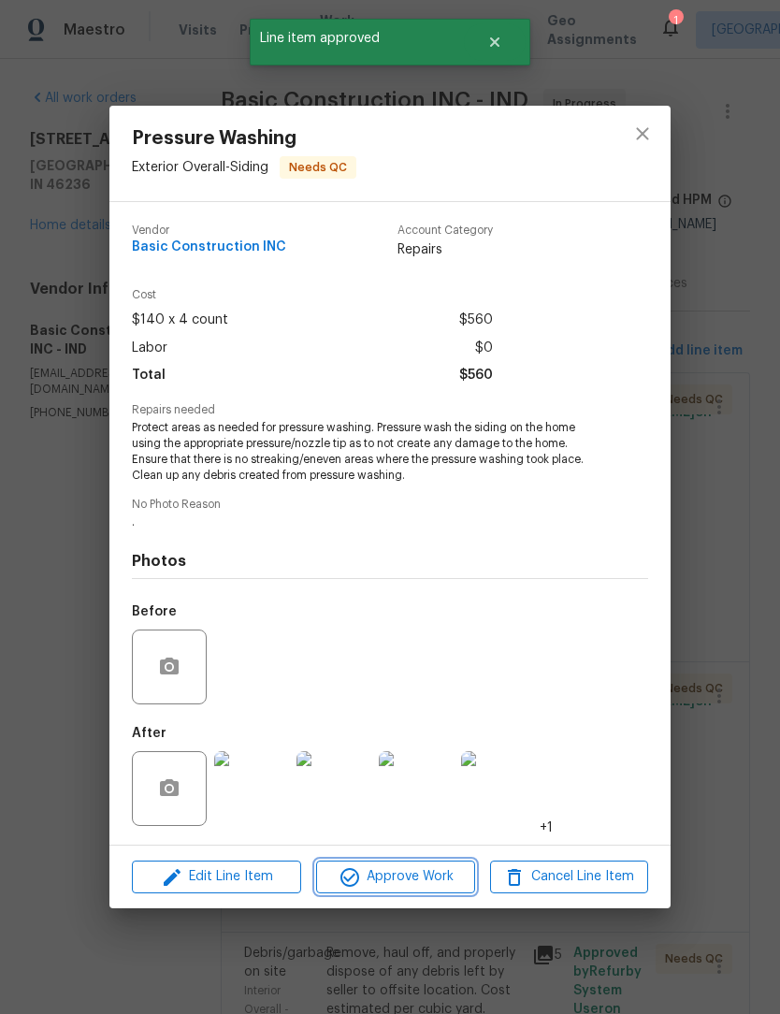
click at [409, 877] on span "Approve Work" at bounding box center [395, 877] width 147 height 23
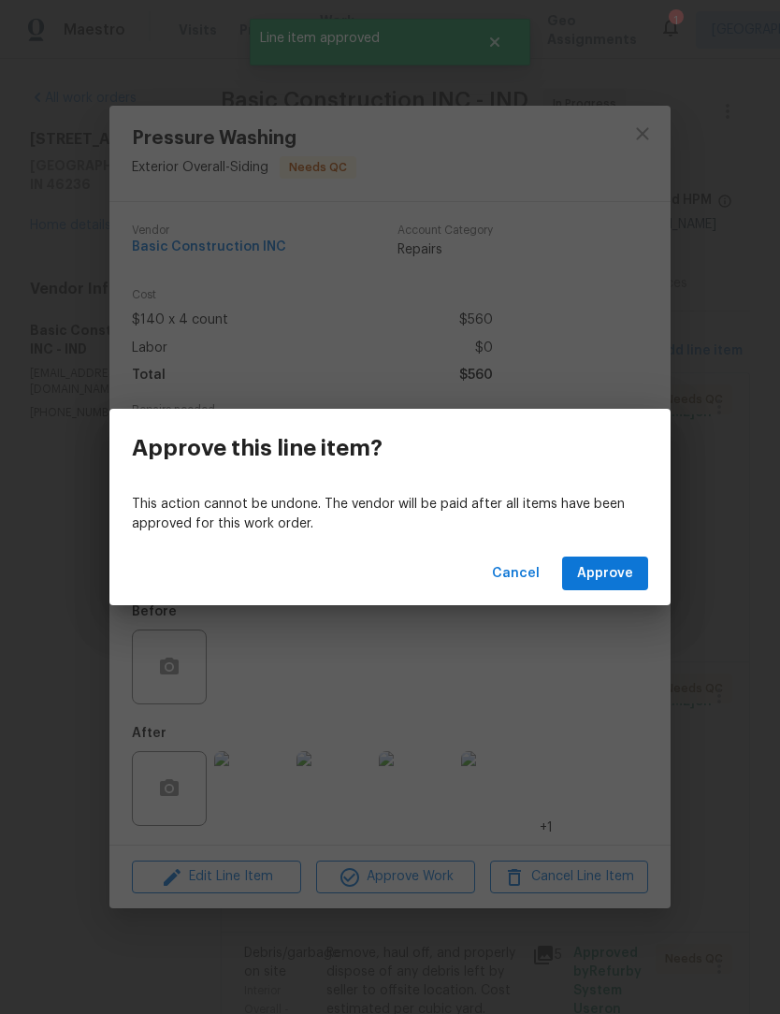
click at [635, 575] on button "Approve" at bounding box center [605, 574] width 86 height 35
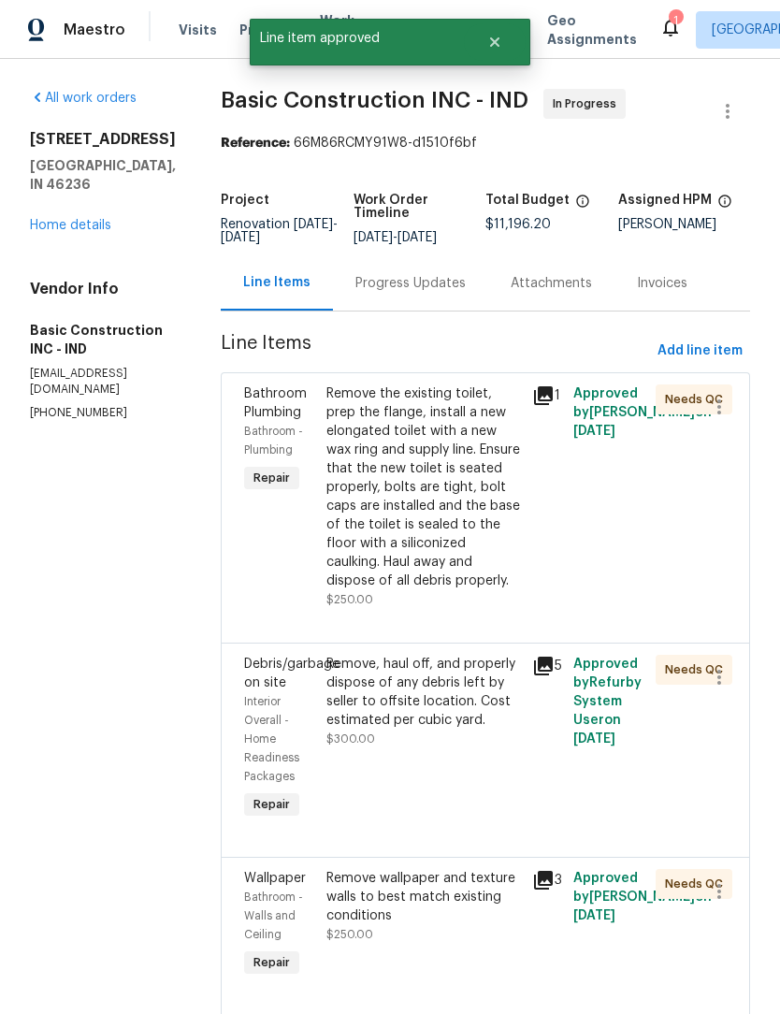
click at [399, 509] on div "Remove the existing toilet, prep the flange, install a new elongated toilet wit…" at bounding box center [424, 488] width 195 height 206
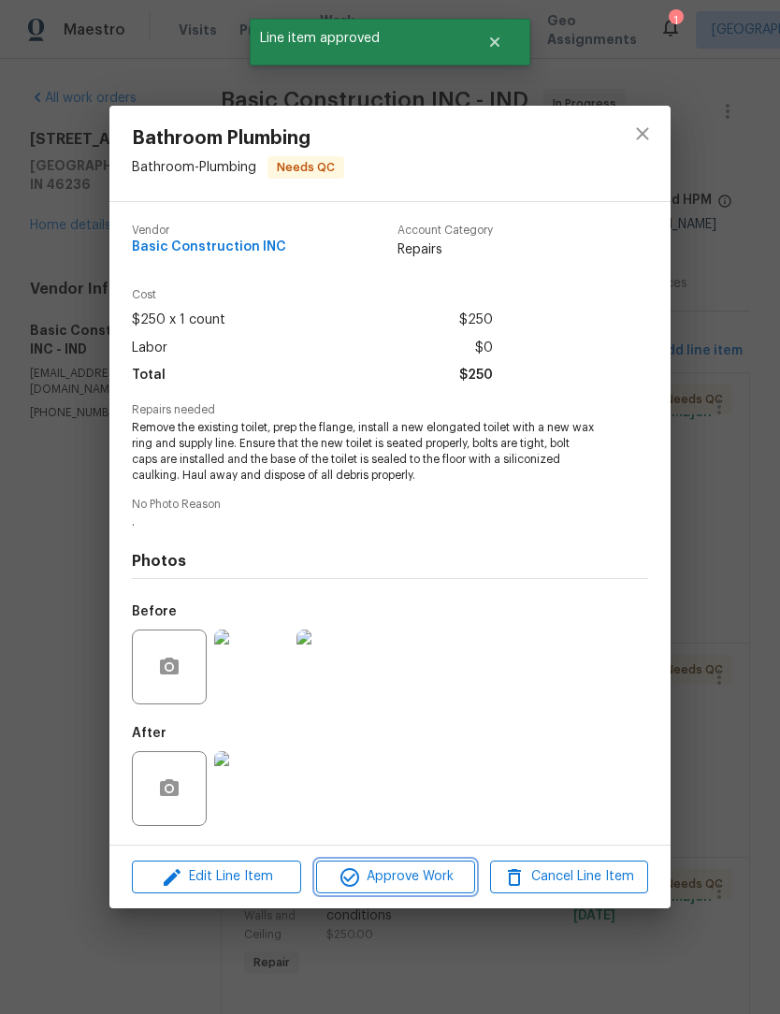
click at [418, 882] on span "Approve Work" at bounding box center [395, 877] width 147 height 23
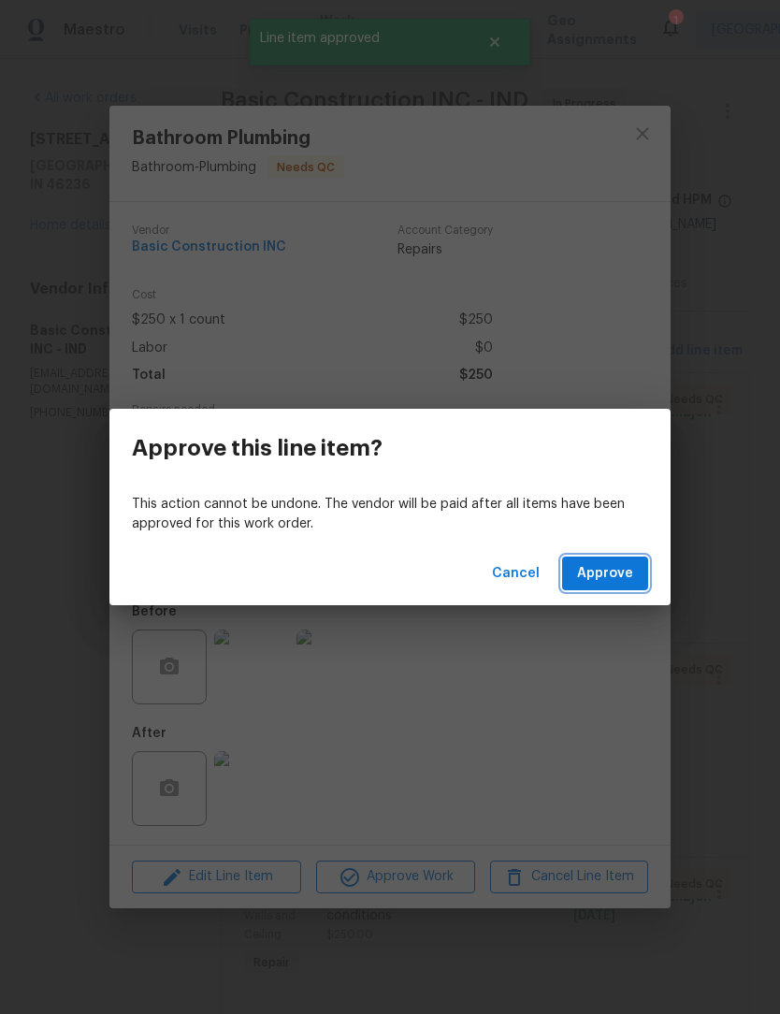
click at [627, 577] on span "Approve" at bounding box center [605, 573] width 56 height 23
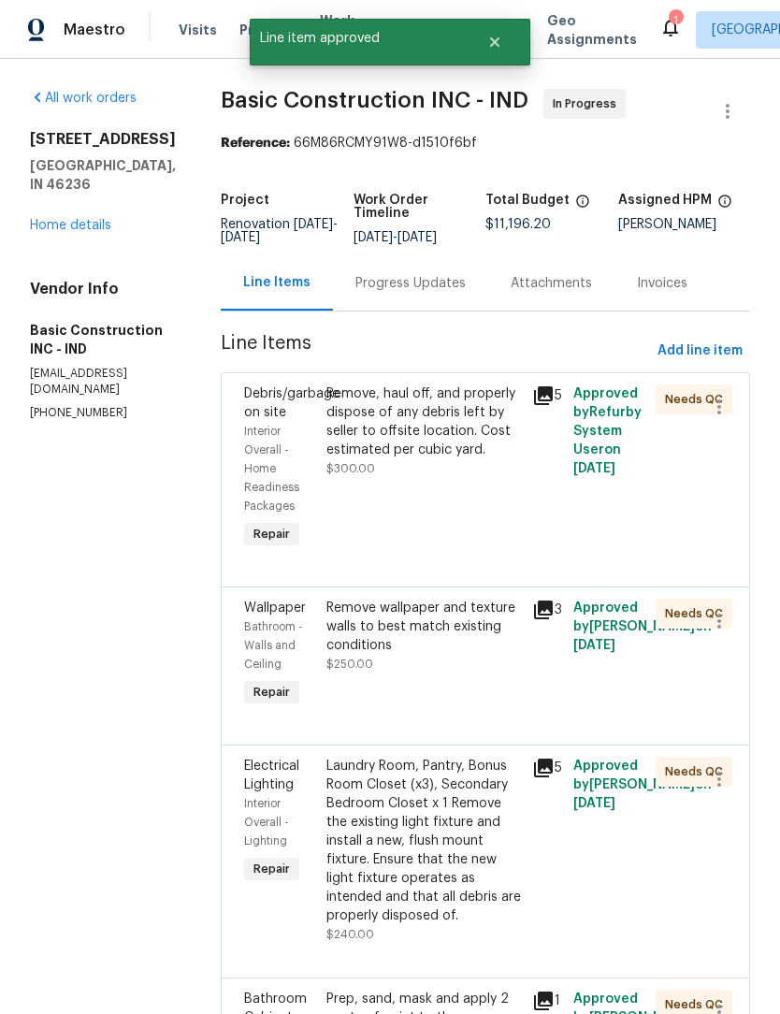
click at [416, 424] on div "Remove, haul off, and properly dispose of any debris left by seller to offsite …" at bounding box center [424, 422] width 195 height 75
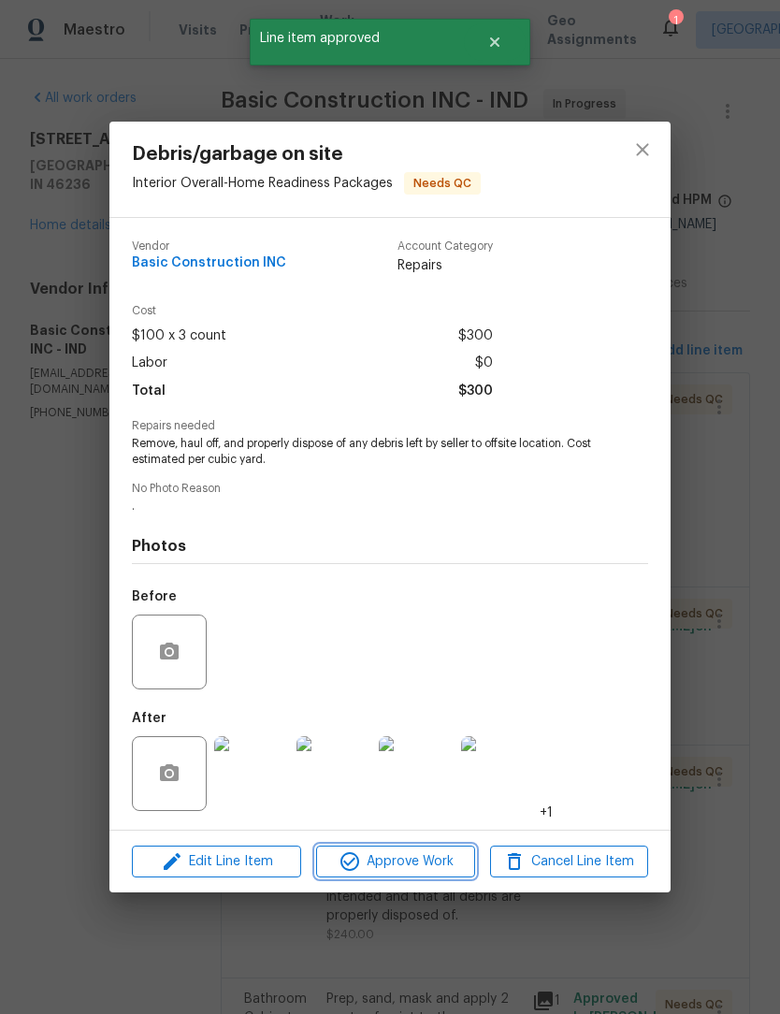
click at [405, 859] on span "Approve Work" at bounding box center [395, 862] width 147 height 23
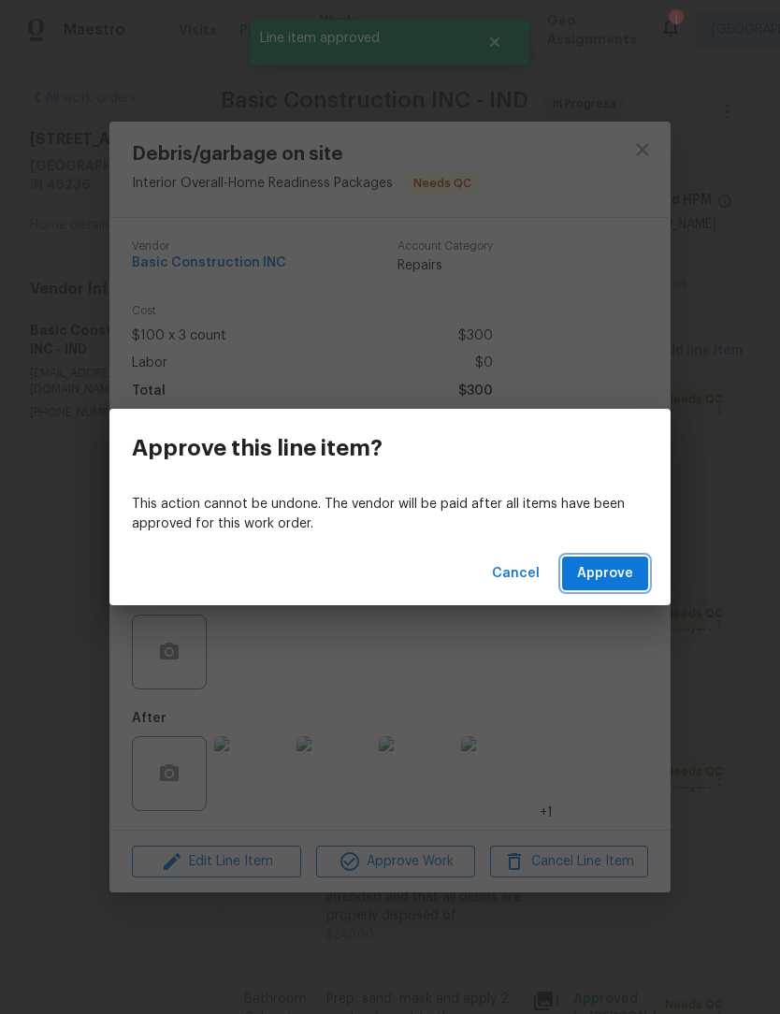
click at [619, 571] on span "Approve" at bounding box center [605, 573] width 56 height 23
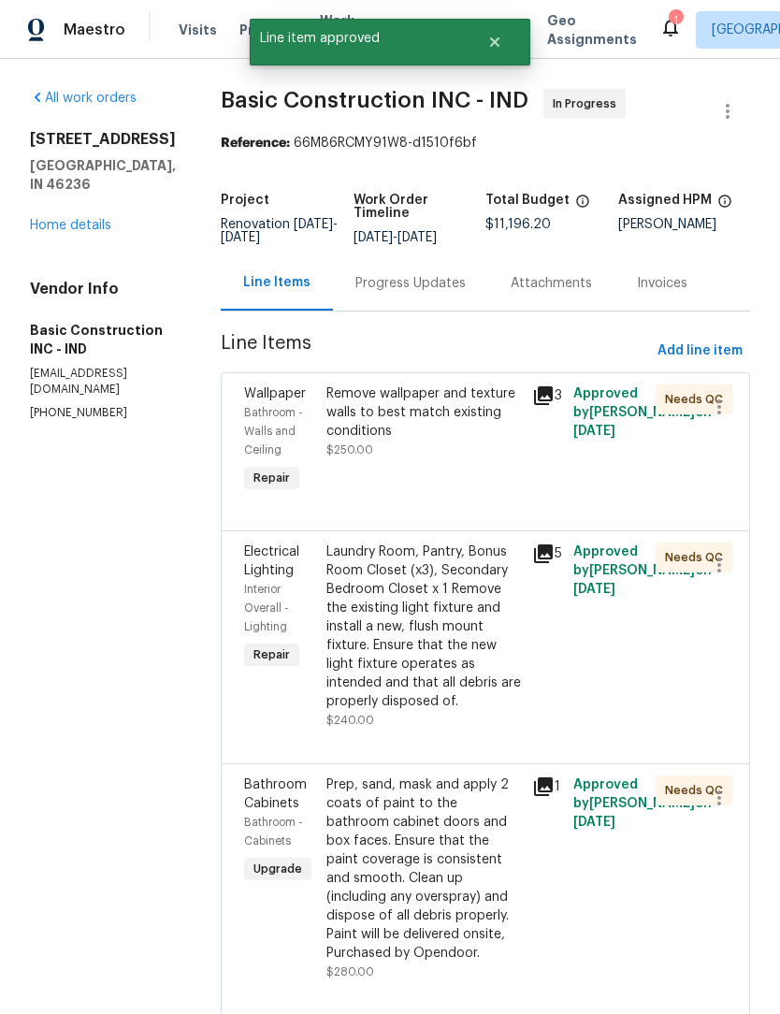
click at [374, 430] on div "Remove wallpaper and texture walls to best match existing conditions" at bounding box center [424, 413] width 195 height 56
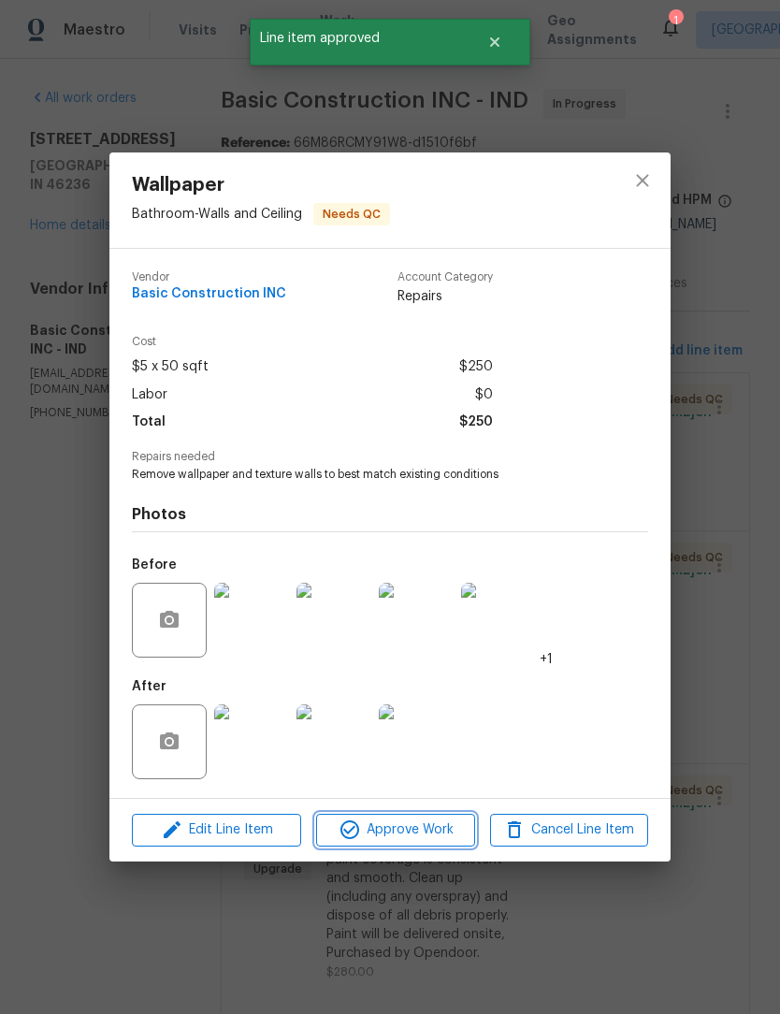
click at [401, 837] on span "Approve Work" at bounding box center [395, 830] width 147 height 23
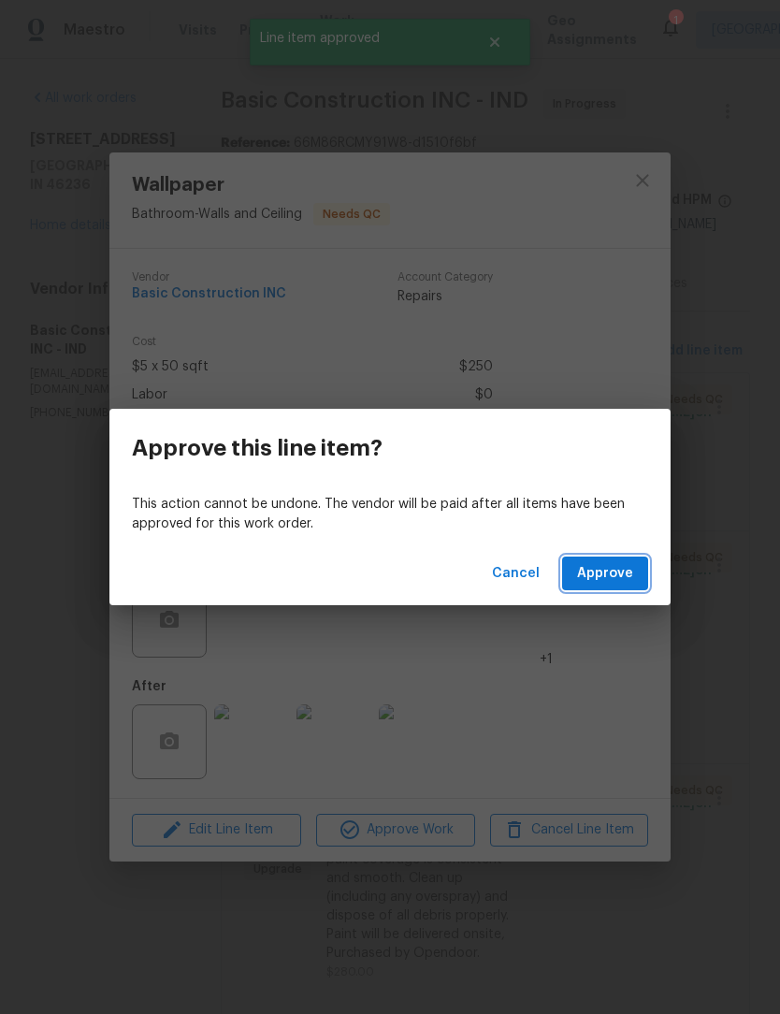
click at [636, 570] on button "Approve" at bounding box center [605, 574] width 86 height 35
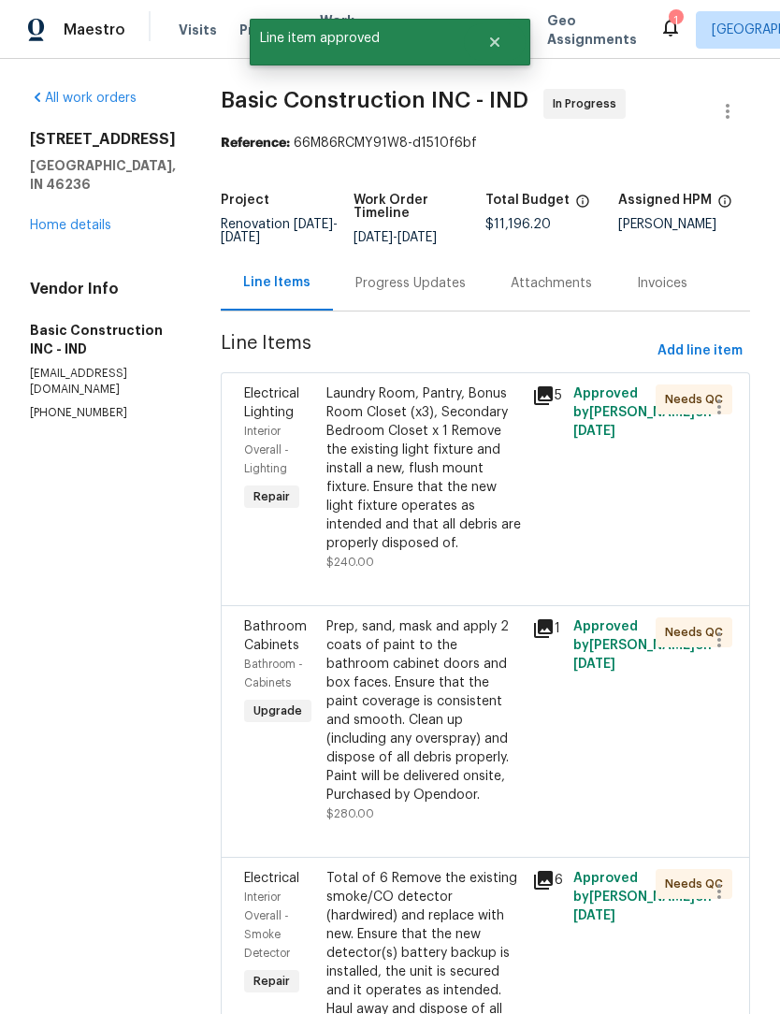
click at [394, 444] on div "Laundry Room, Pantry, Bonus Room Closet (x3), Secondary Bedroom Closet x 1 Remo…" at bounding box center [424, 469] width 195 height 168
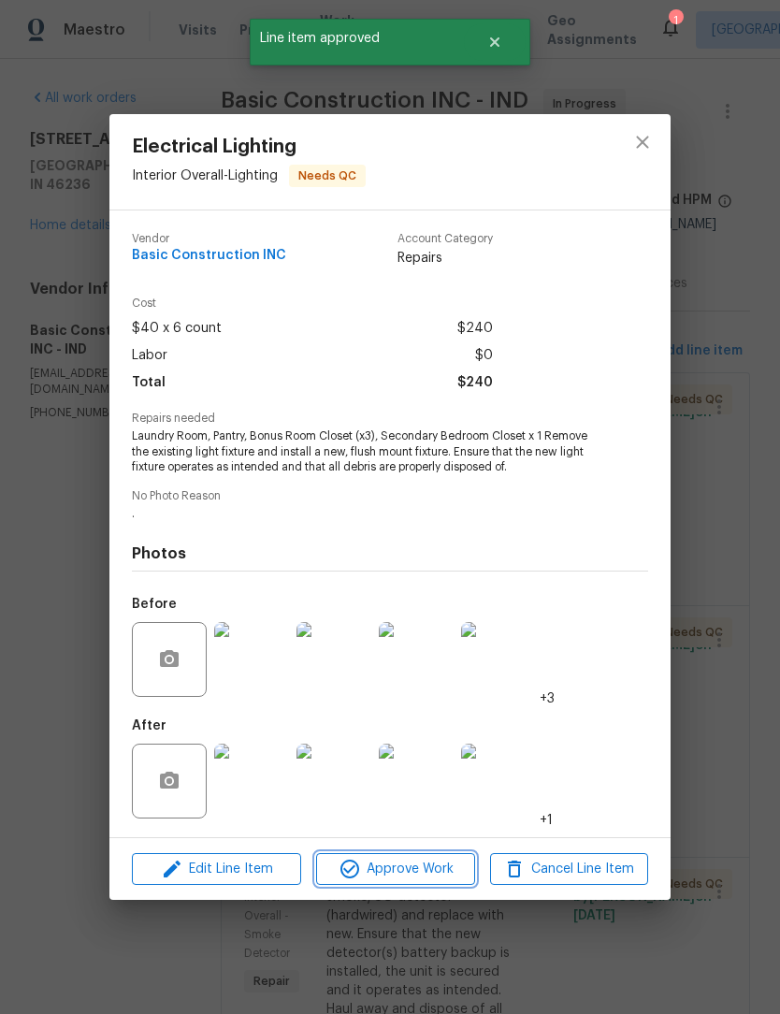
click at [408, 874] on span "Approve Work" at bounding box center [395, 869] width 147 height 23
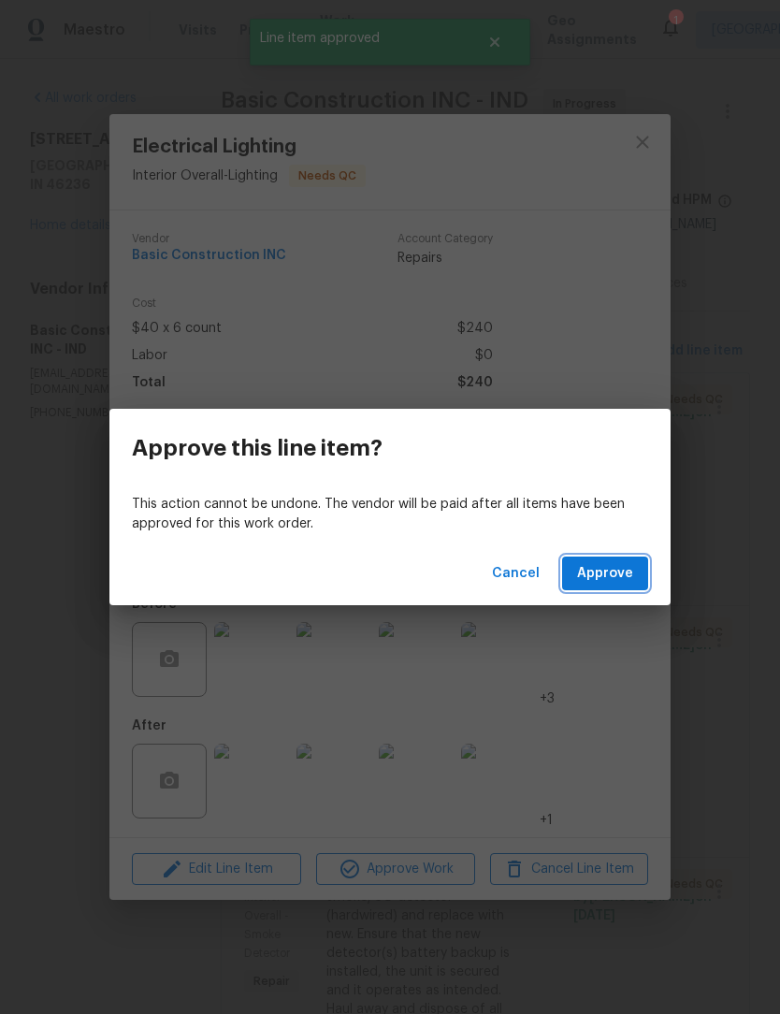
click at [625, 576] on span "Approve" at bounding box center [605, 573] width 56 height 23
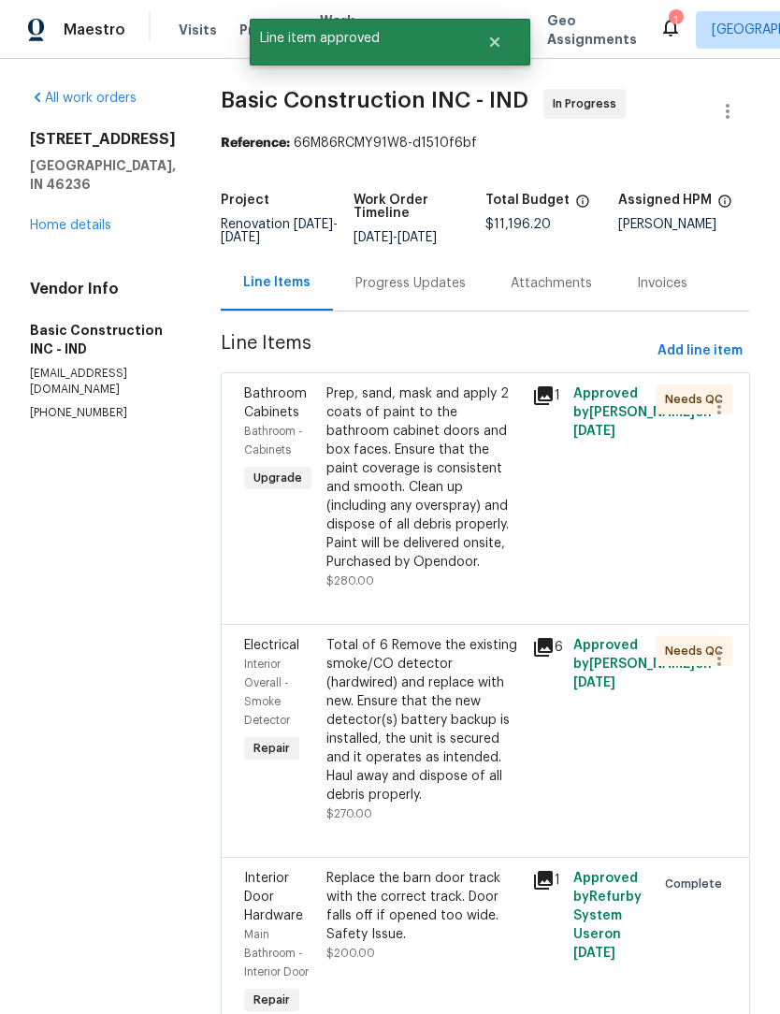
click at [405, 445] on div "Prep, sand, mask and apply 2 coats of paint to the bathroom cabinet doors and b…" at bounding box center [424, 478] width 195 height 187
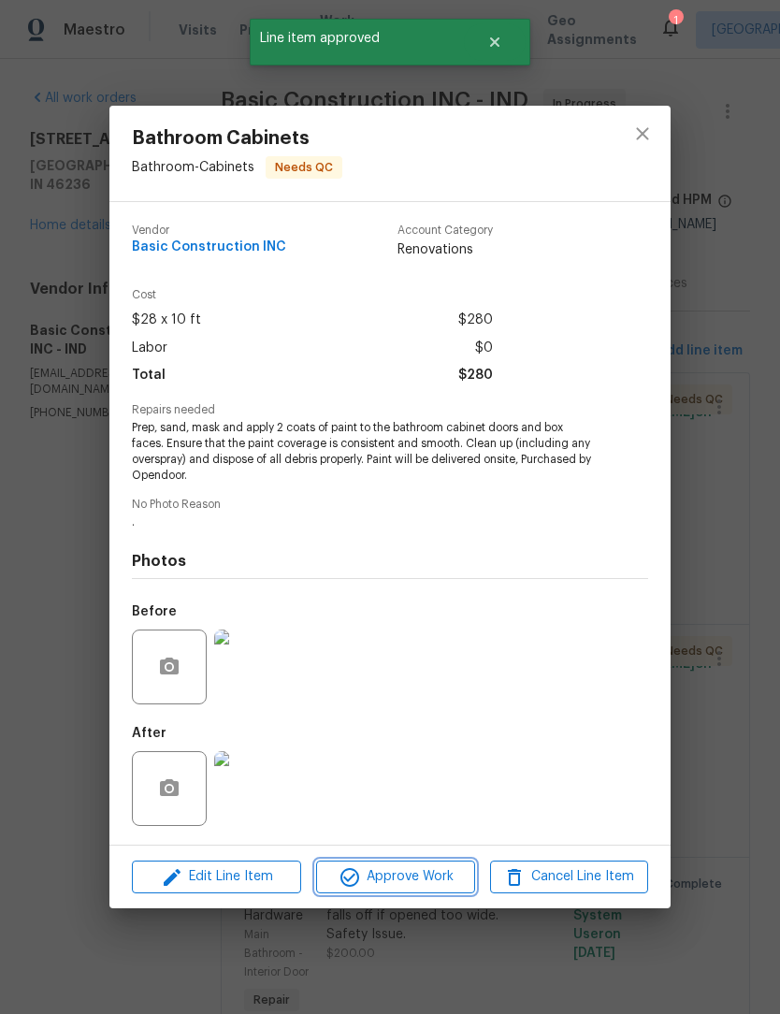
click at [428, 877] on span "Approve Work" at bounding box center [395, 877] width 147 height 23
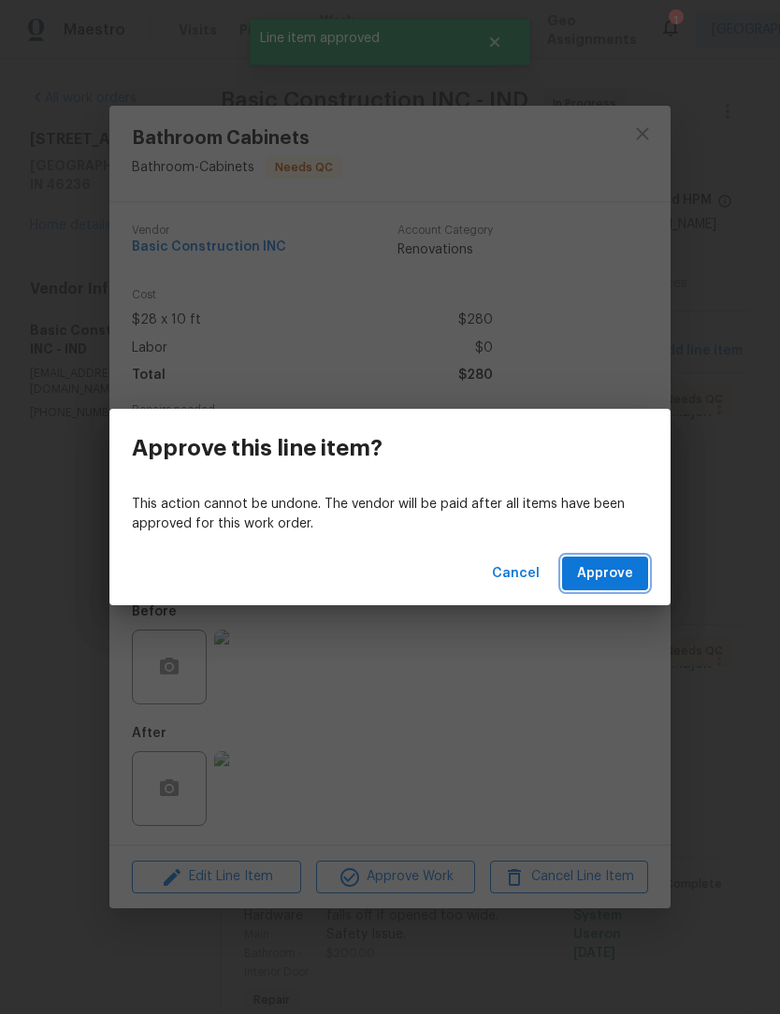
click at [635, 570] on button "Approve" at bounding box center [605, 574] width 86 height 35
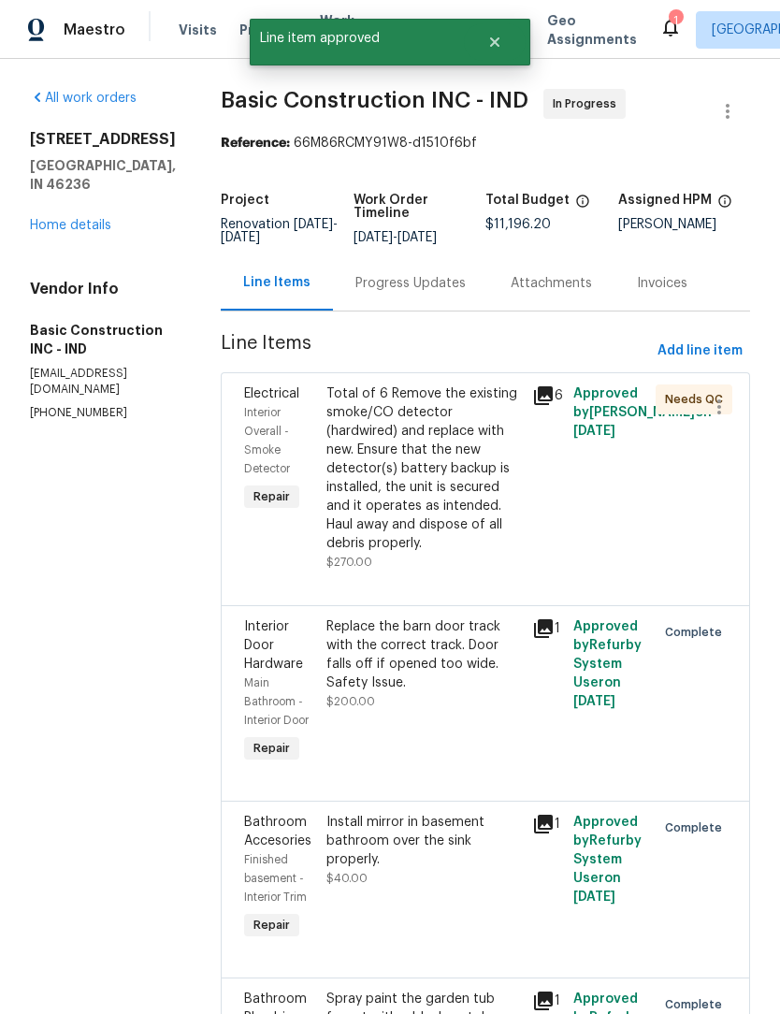
click at [420, 452] on div "Total of 6 Remove the existing smoke/CO detector (hardwired) and replace with n…" at bounding box center [424, 469] width 195 height 168
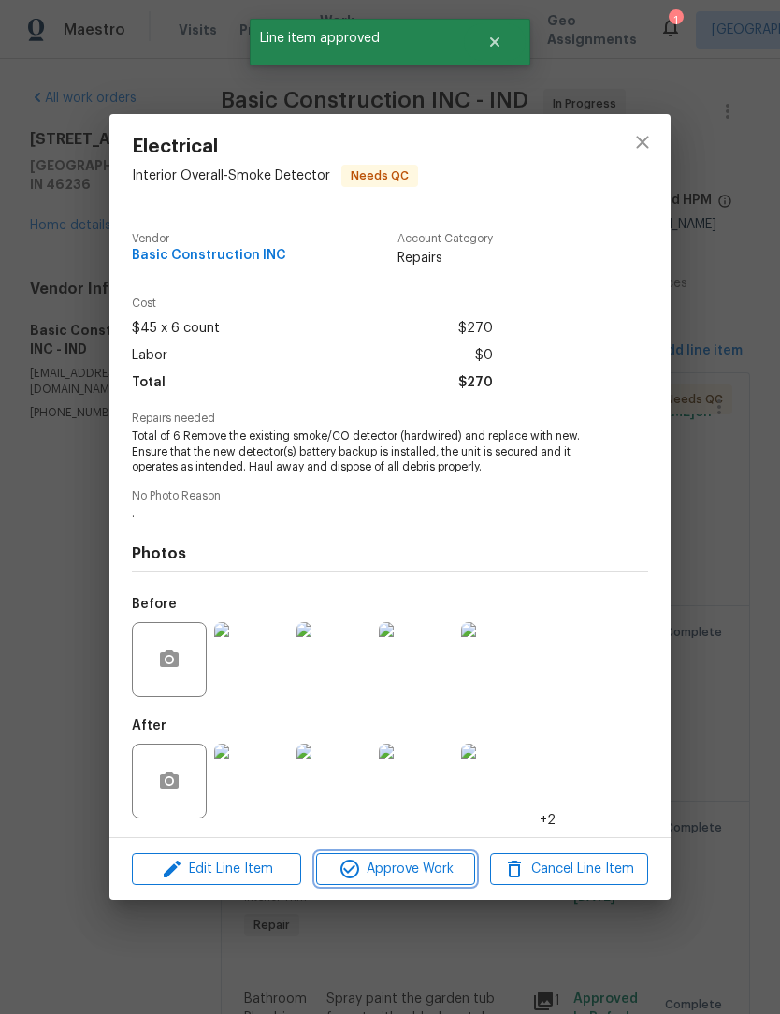
click at [422, 882] on span "Approve Work" at bounding box center [395, 869] width 147 height 23
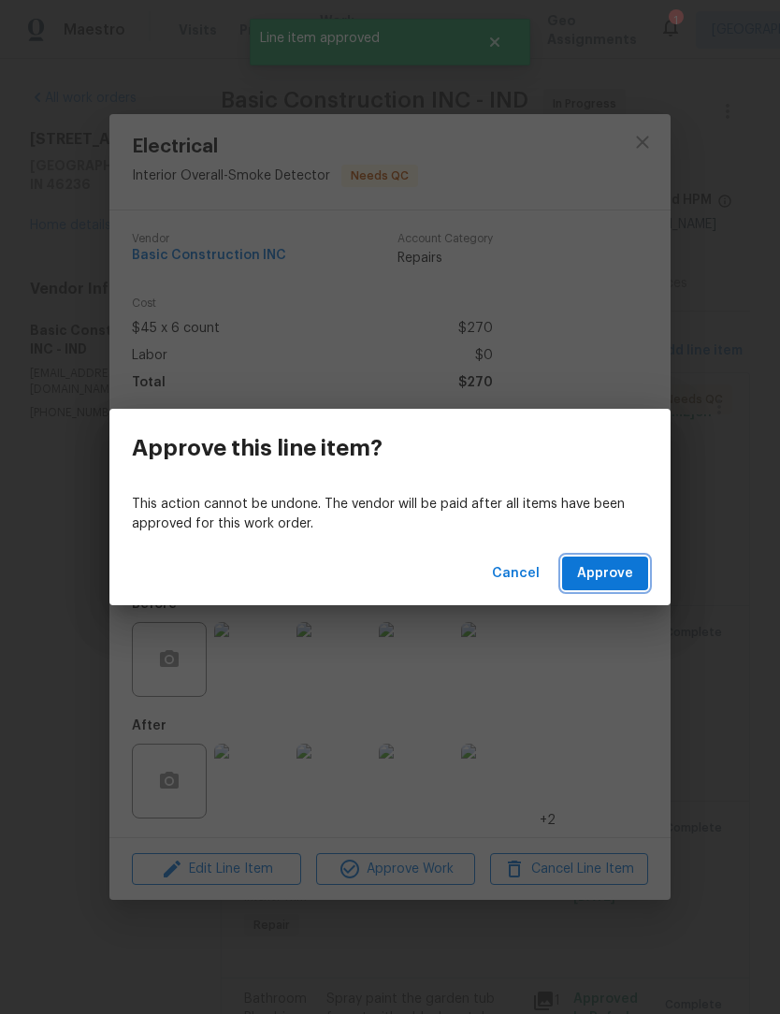
click at [625, 570] on span "Approve" at bounding box center [605, 573] width 56 height 23
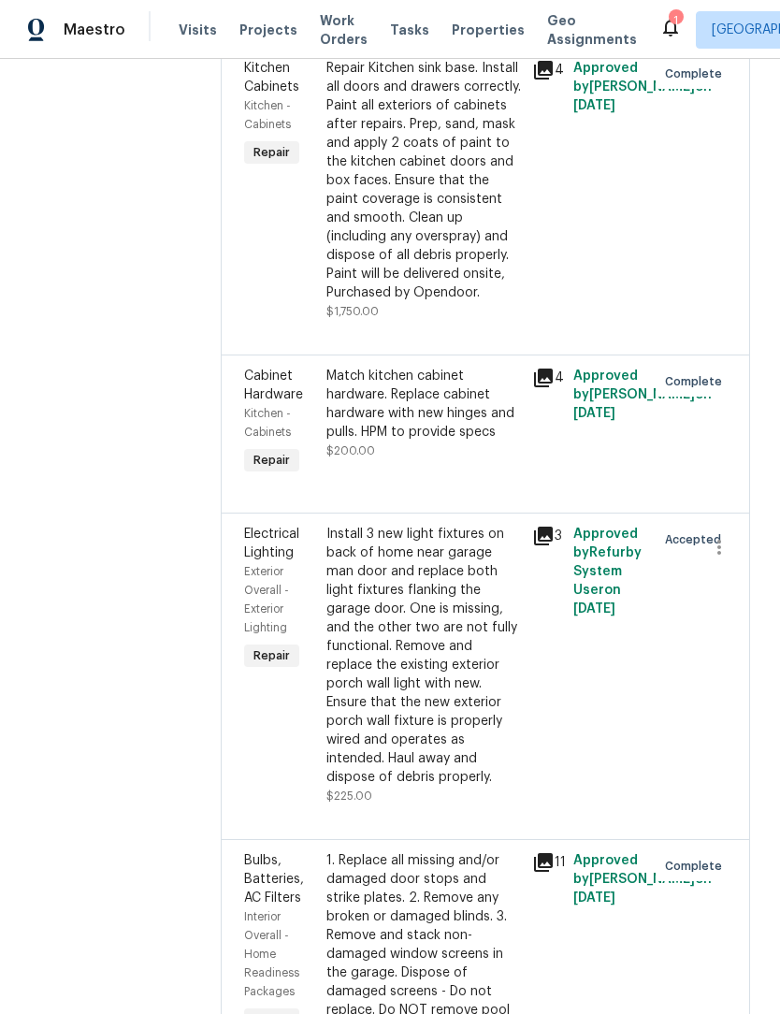
scroll to position [1670, 0]
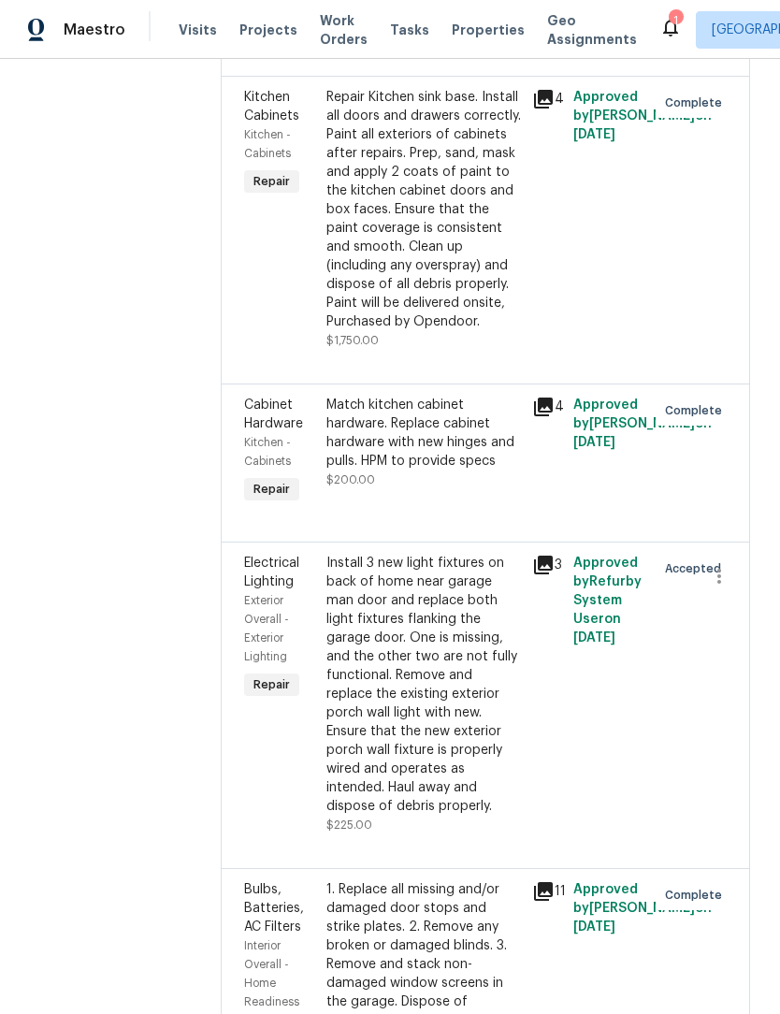
click at [405, 554] on div "Install 3 new light fixtures on back of home near garage man door and replace b…" at bounding box center [424, 685] width 195 height 262
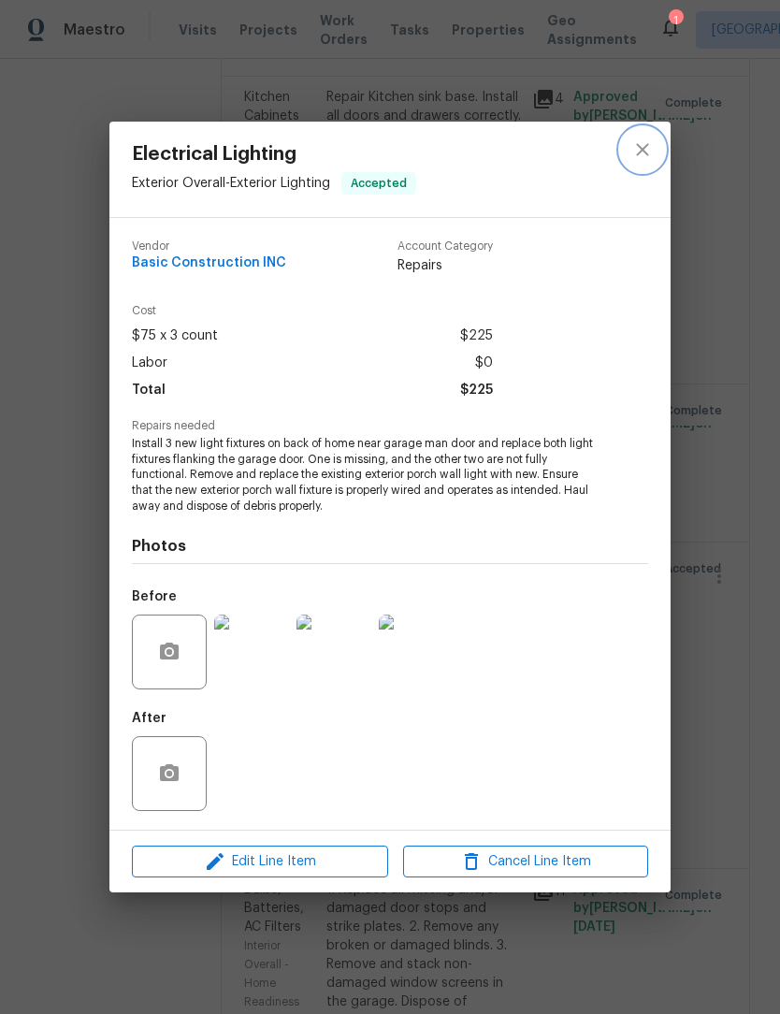
click at [641, 154] on icon "close" at bounding box center [643, 150] width 22 height 22
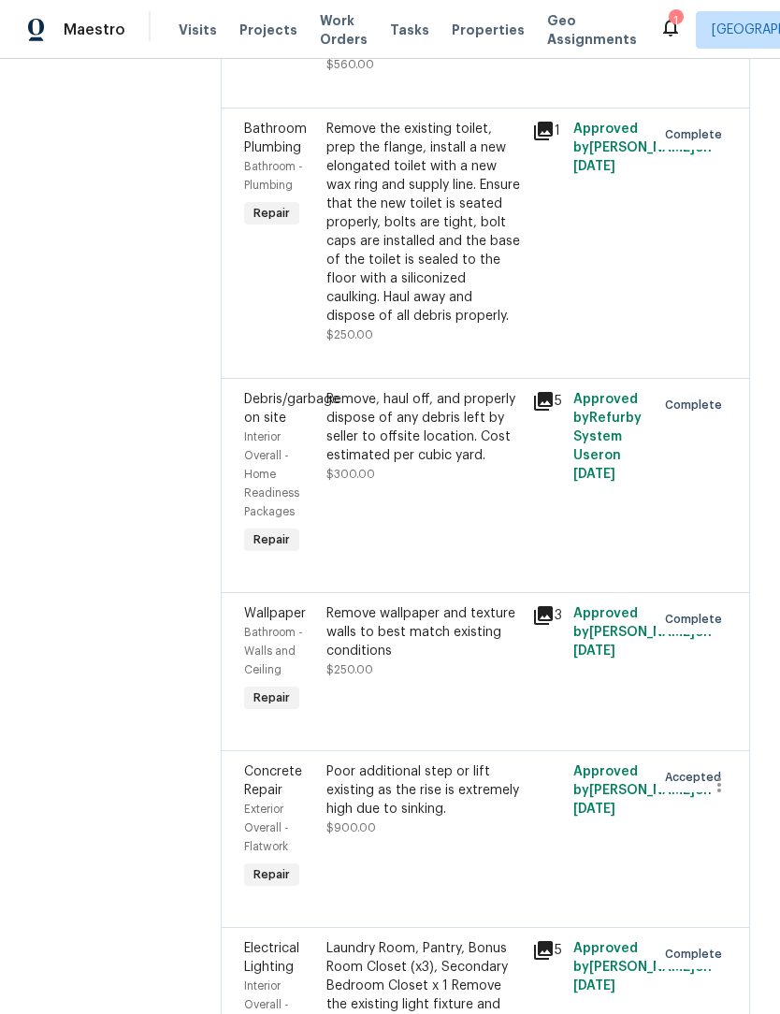
scroll to position [4726, 0]
click at [715, 775] on icon "button" at bounding box center [719, 786] width 22 height 22
click at [738, 414] on li "Cancel" at bounding box center [729, 405] width 72 height 31
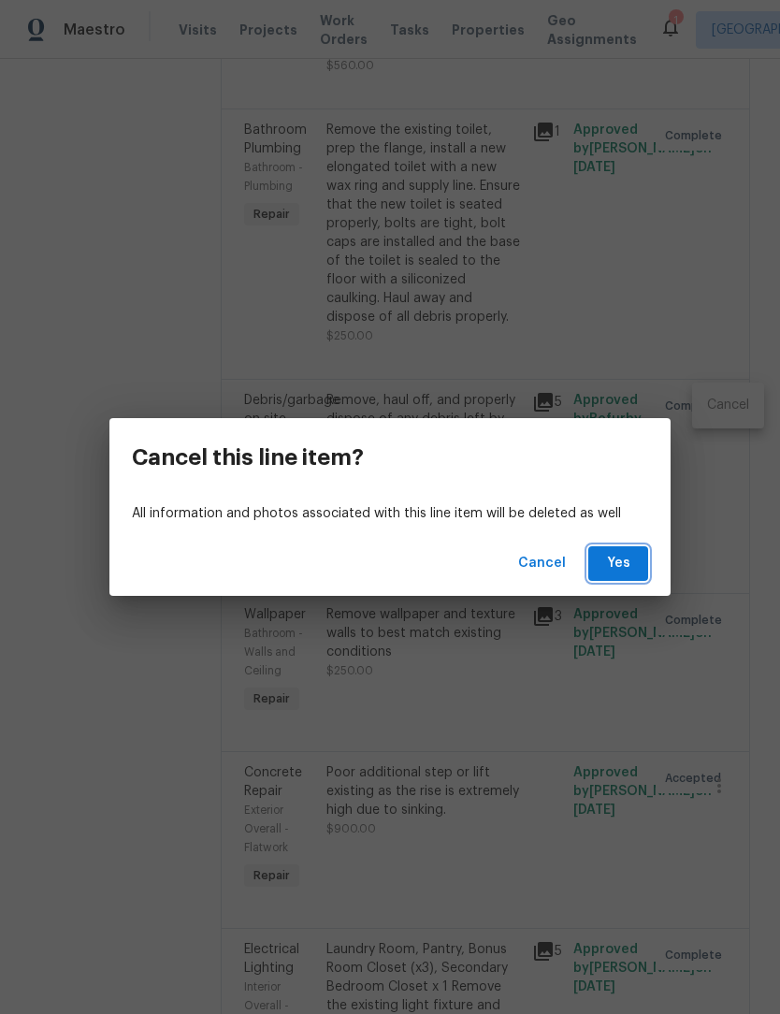
click at [619, 563] on span "Yes" at bounding box center [619, 563] width 30 height 23
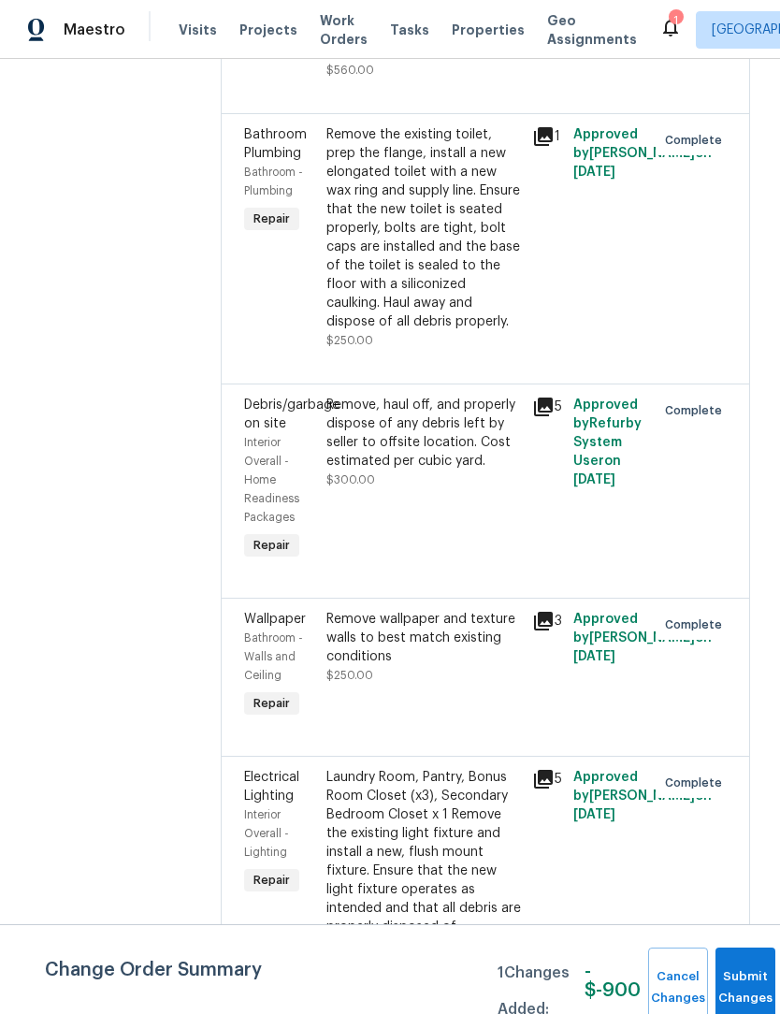
scroll to position [4719, 0]
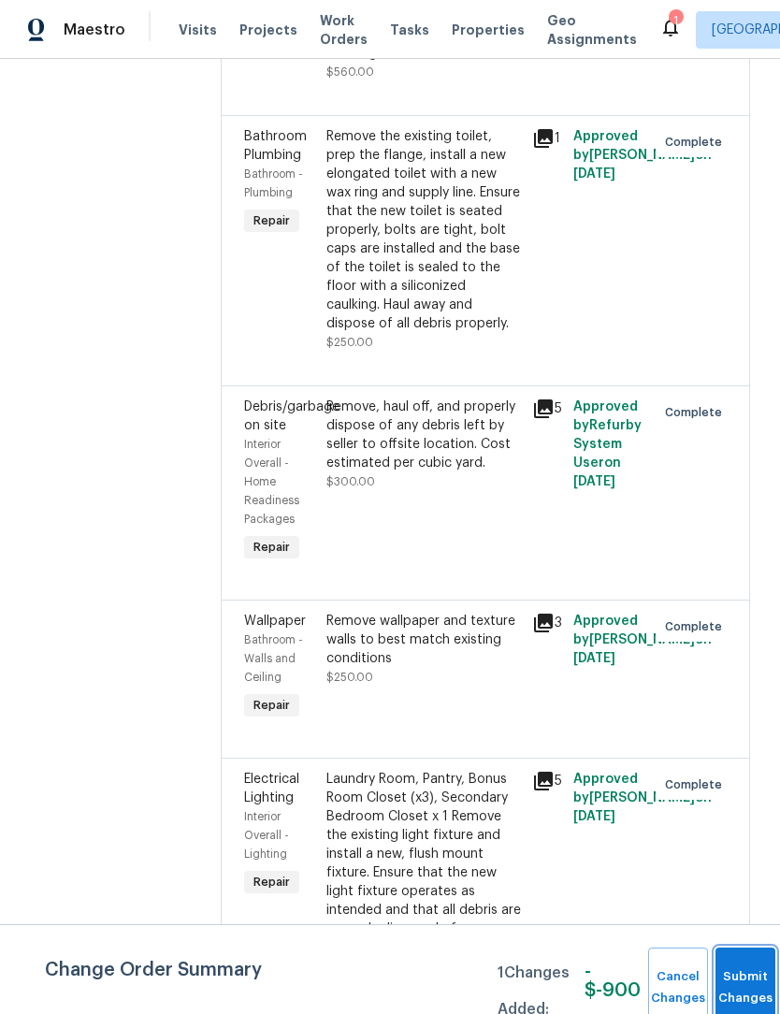
click at [752, 982] on button "Submit Changes" at bounding box center [746, 988] width 60 height 80
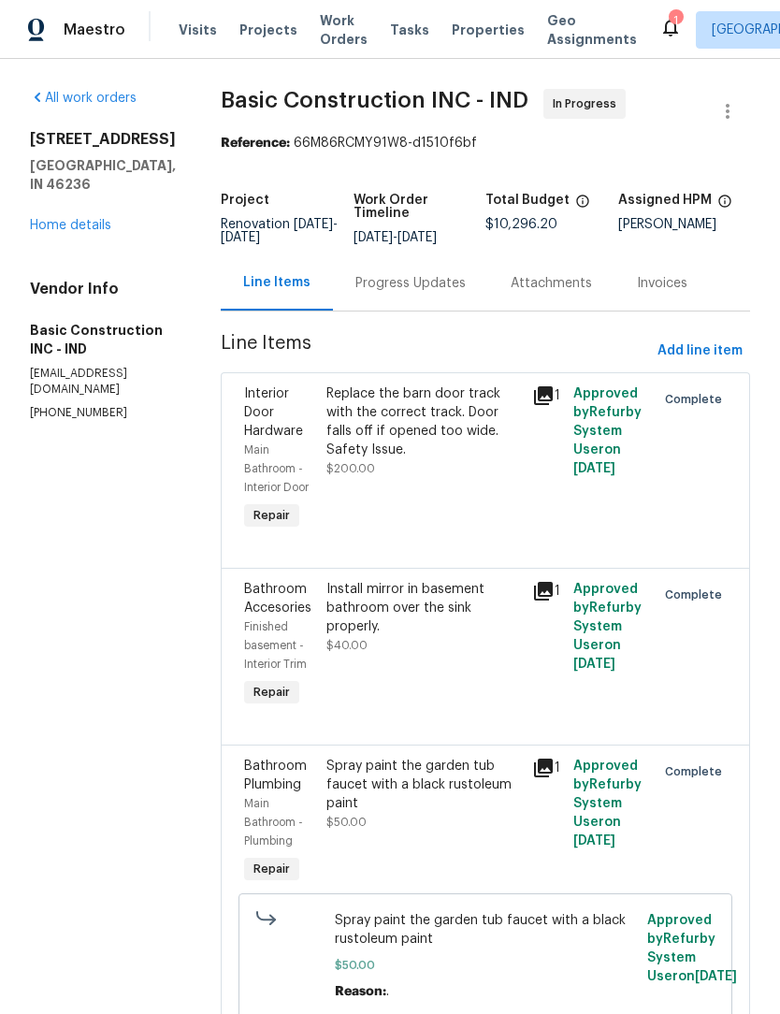
scroll to position [0, 0]
click at [78, 232] on link "Home details" at bounding box center [70, 225] width 81 height 13
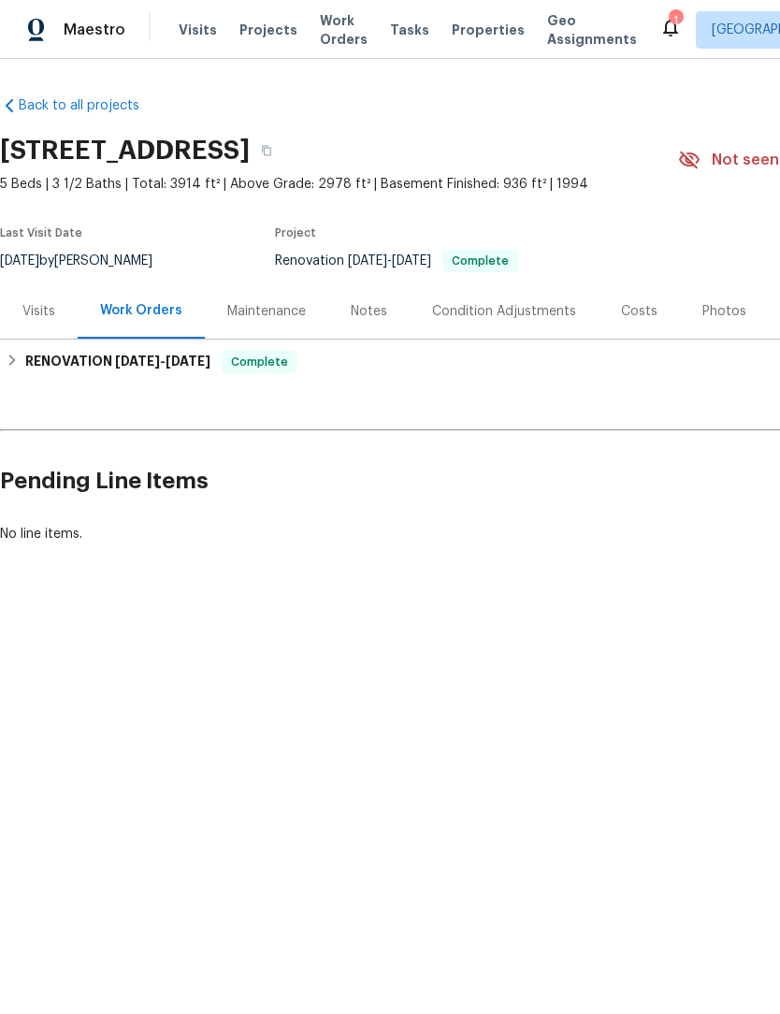
click at [726, 304] on div "Photos" at bounding box center [725, 311] width 44 height 19
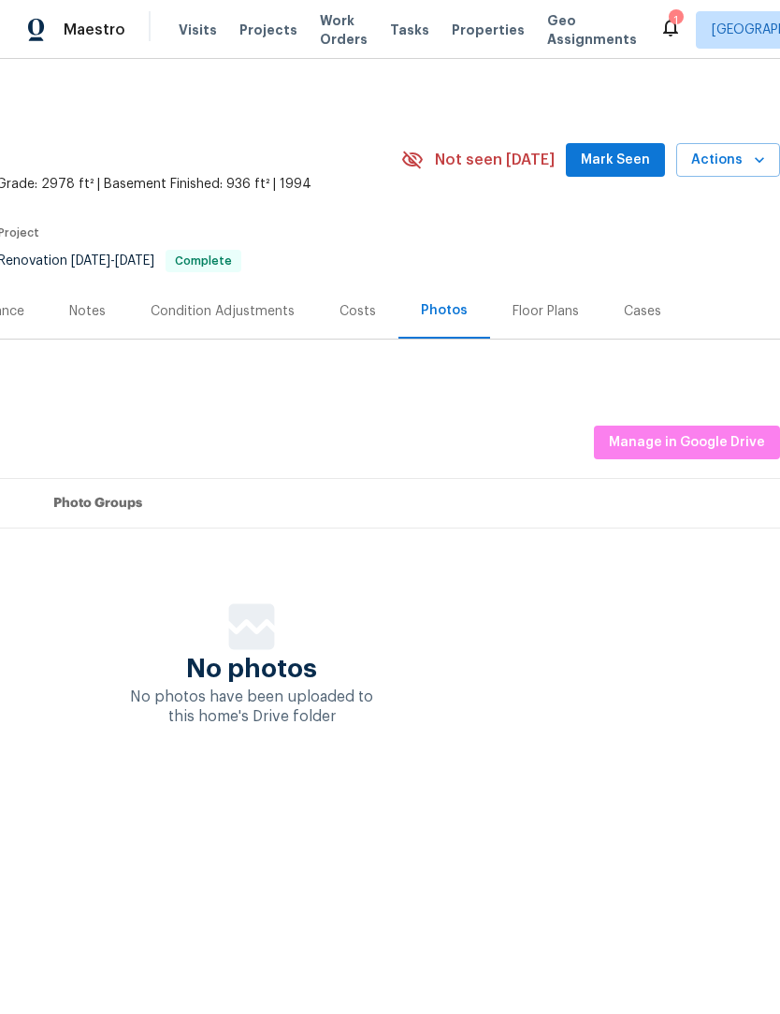
scroll to position [0, 277]
click at [712, 441] on span "Manage in Google Drive" at bounding box center [687, 442] width 156 height 23
